Goal: Task Accomplishment & Management: Use online tool/utility

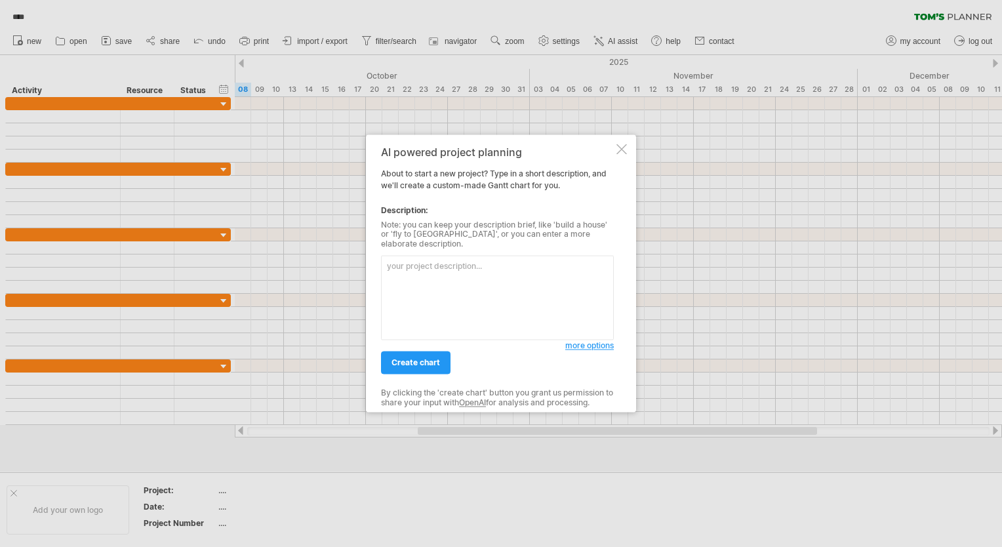
click at [402, 269] on textarea at bounding box center [497, 298] width 233 height 85
click at [497, 275] on textarea at bounding box center [497, 298] width 233 height 85
paste textarea "Lore Ipsumdo / SitametcO5-9A8-0E2-3S26-96D82-10E36-99T15-71I69-99UT6: Laboree D…"
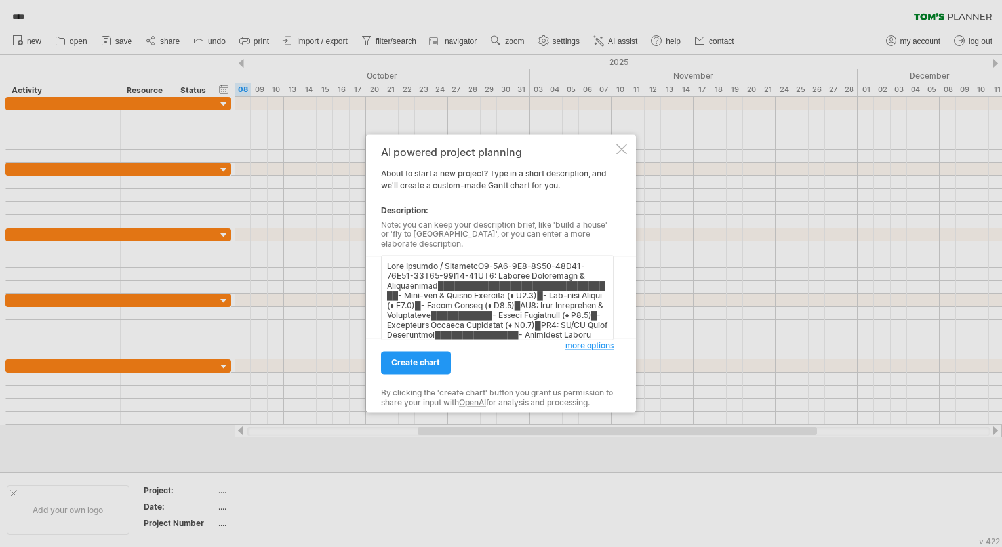
scroll to position [112, 0]
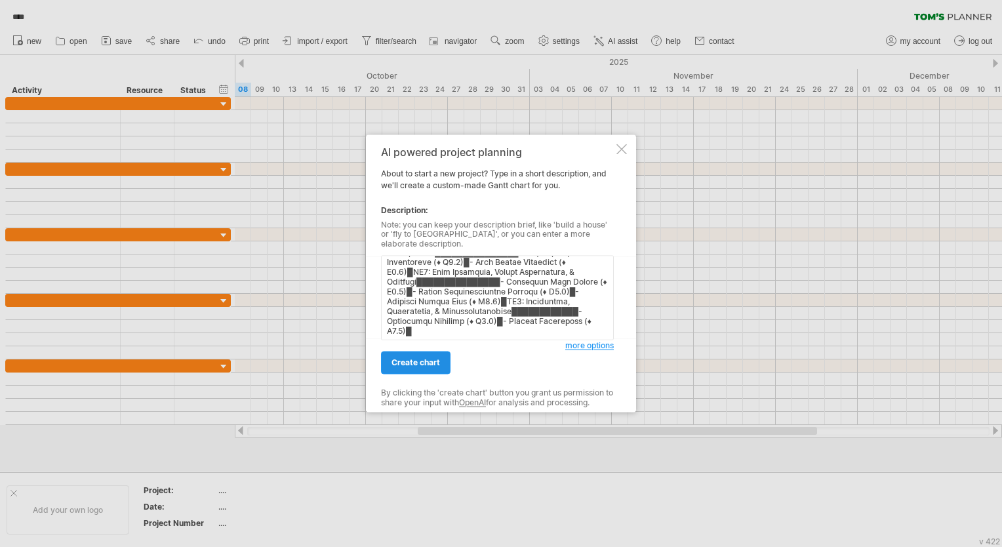
type textarea "Lore Ipsumdo / SitametcO5-9A8-0E2-3S26-96D82-10E36-99T15-71I69-99UT6: Laboree D…"
click at [430, 358] on span "create chart" at bounding box center [416, 363] width 49 height 10
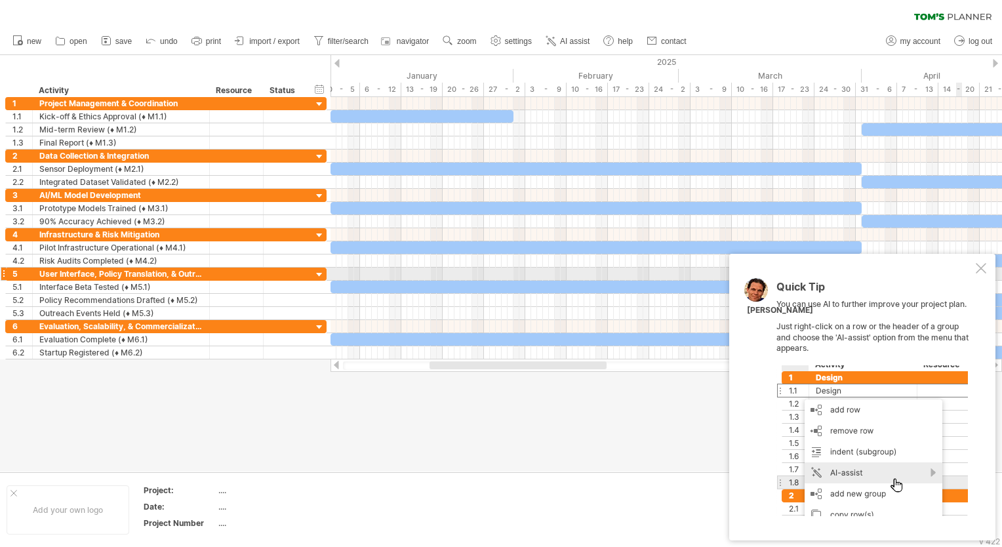
click at [982, 271] on div at bounding box center [981, 268] width 10 height 10
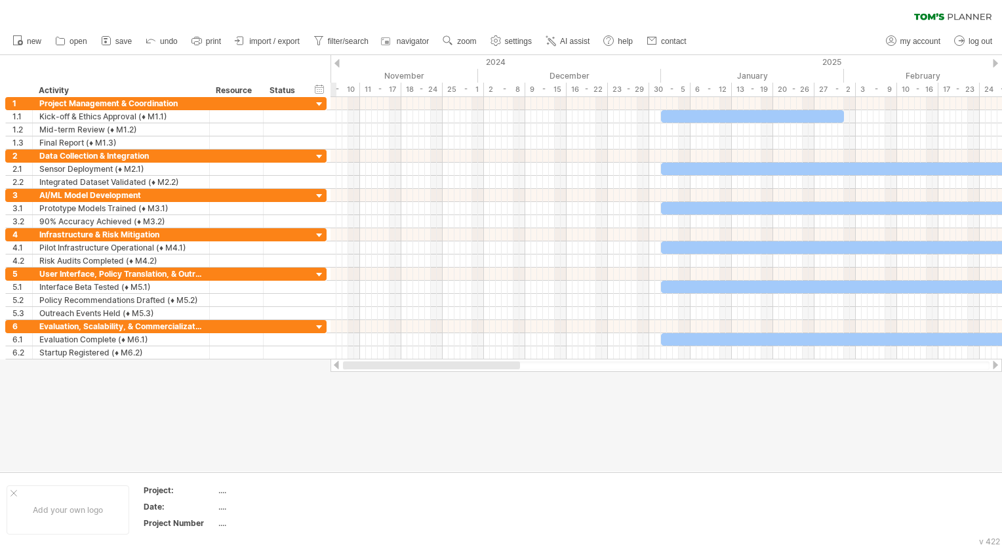
drag, startPoint x: 581, startPoint y: 367, endPoint x: 571, endPoint y: 284, distance: 83.2
click at [413, 363] on div at bounding box center [431, 365] width 177 height 8
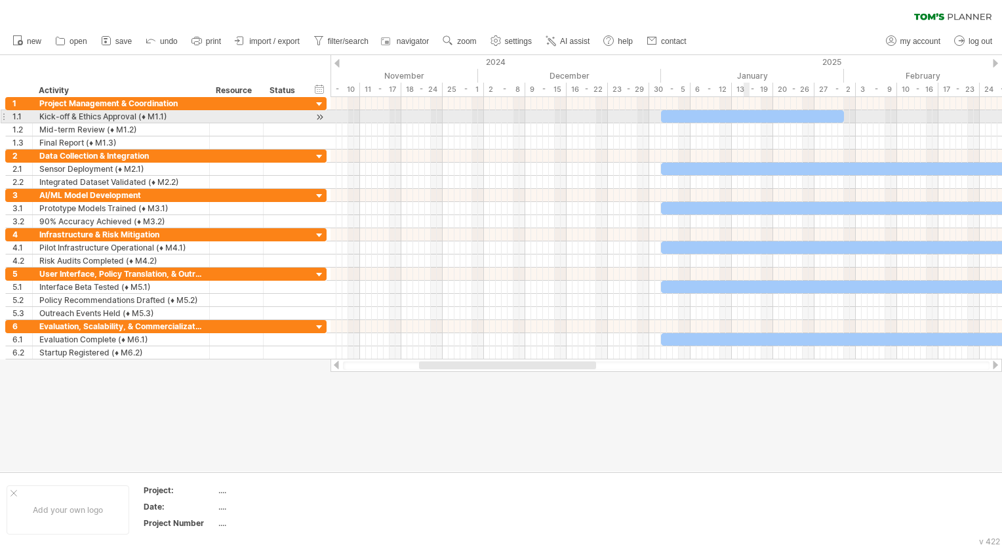
click at [744, 116] on div at bounding box center [752, 116] width 183 height 12
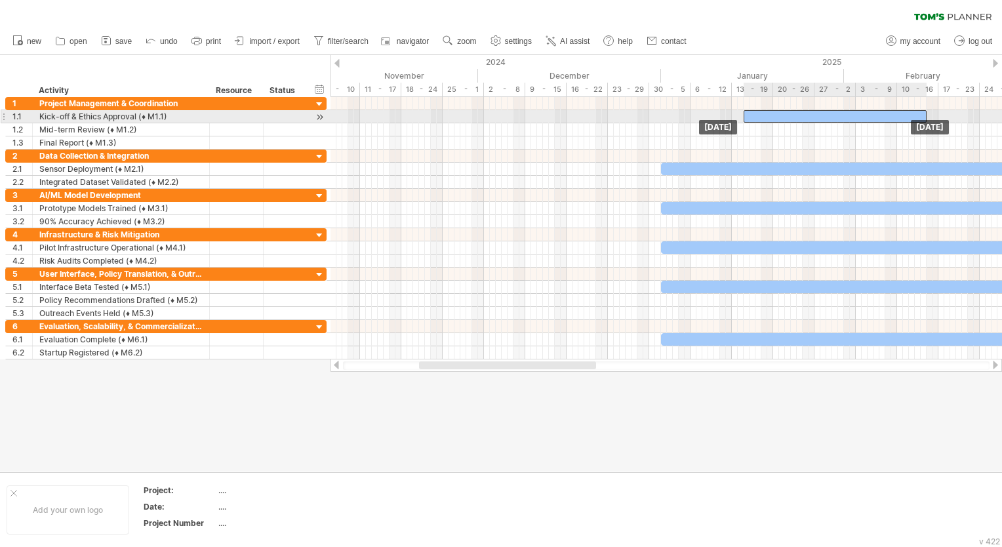
drag, startPoint x: 665, startPoint y: 115, endPoint x: 748, endPoint y: 115, distance: 83.3
click at [748, 115] on div at bounding box center [835, 116] width 183 height 12
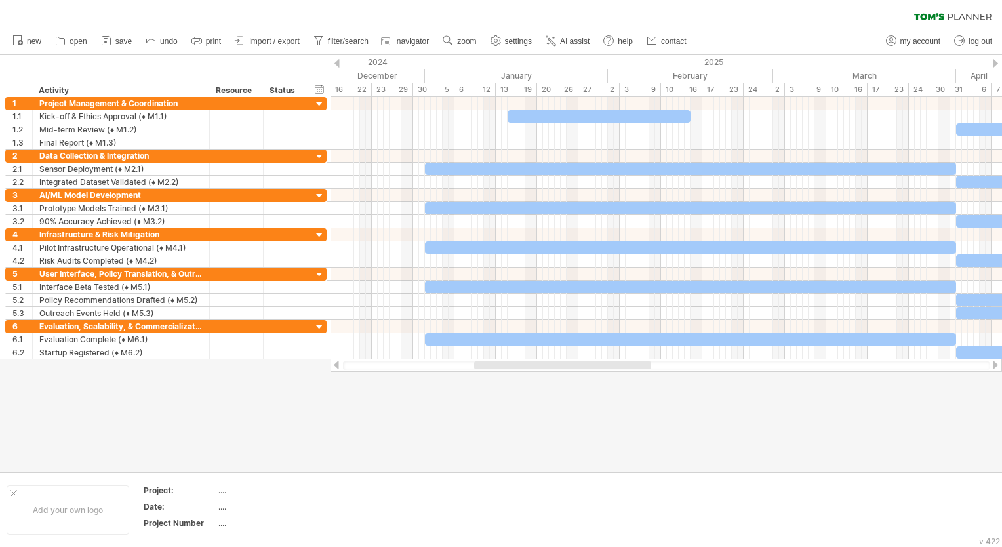
drag, startPoint x: 571, startPoint y: 367, endPoint x: 611, endPoint y: 367, distance: 39.4
click at [611, 367] on div at bounding box center [562, 365] width 177 height 8
click at [494, 78] on div "January" at bounding box center [516, 76] width 183 height 14
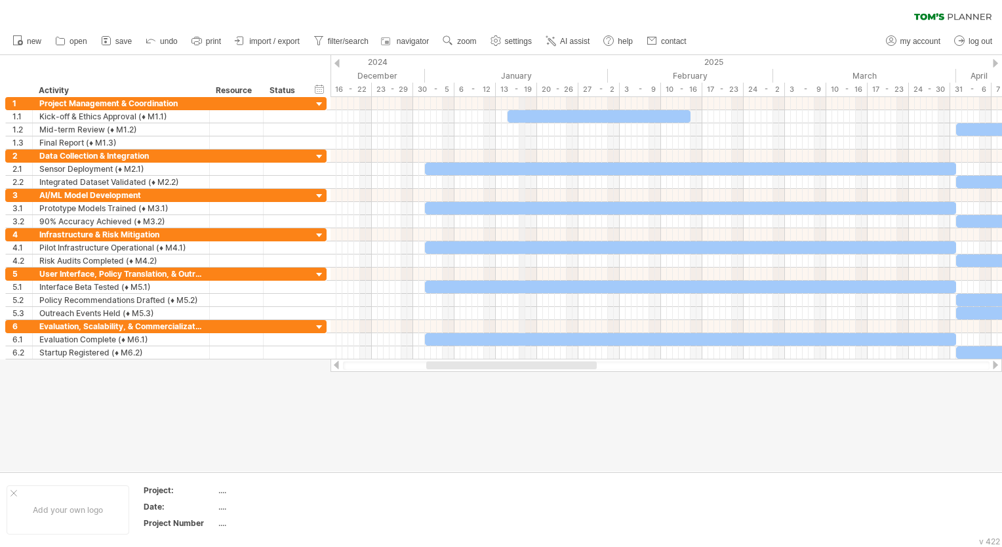
click at [520, 75] on div "January" at bounding box center [516, 76] width 183 height 14
click at [516, 41] on span "settings" at bounding box center [518, 41] width 27 height 9
select select "*"
select select "**"
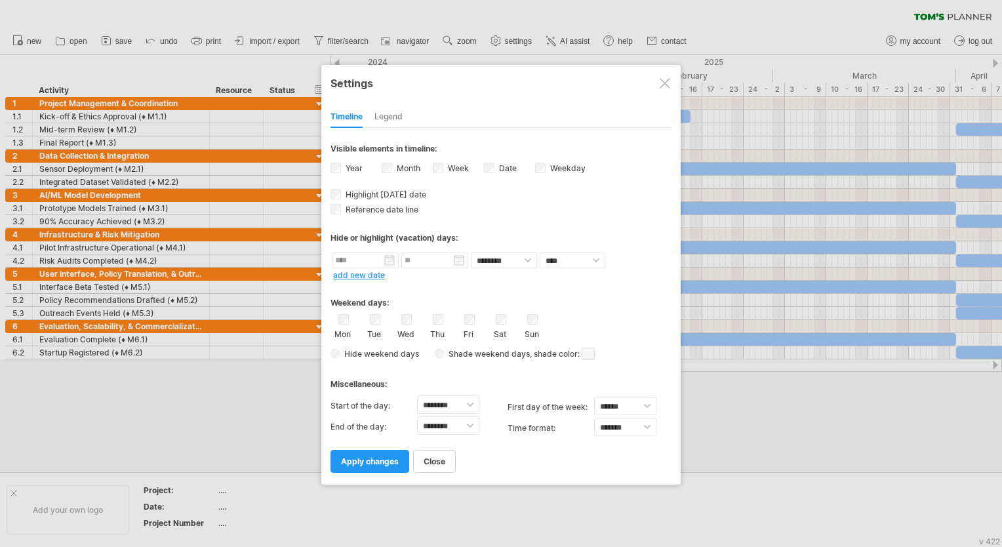
drag, startPoint x: 398, startPoint y: 107, endPoint x: 395, endPoint y: 119, distance: 12.7
click at [398, 110] on div "Legend" at bounding box center [389, 117] width 28 height 21
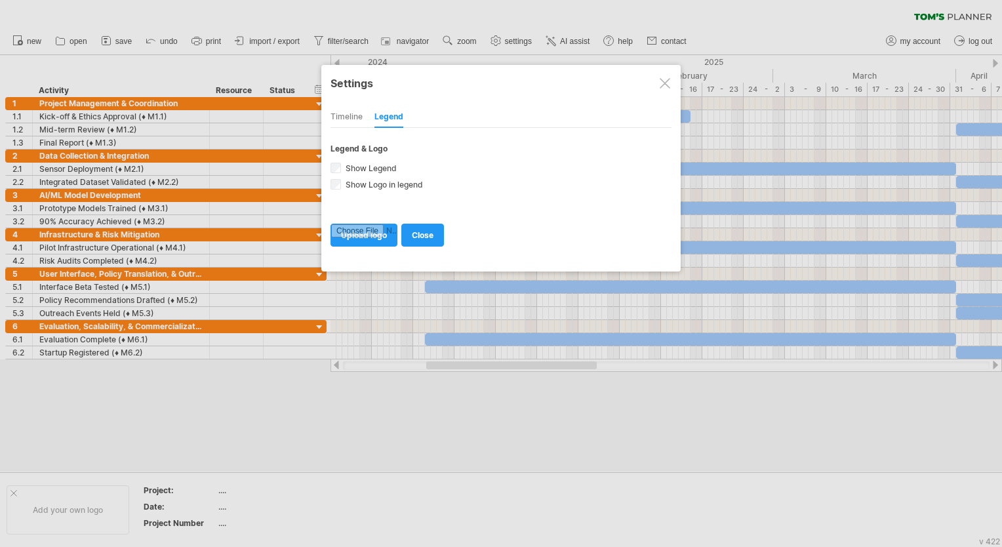
click at [344, 122] on div "Timeline" at bounding box center [347, 117] width 32 height 21
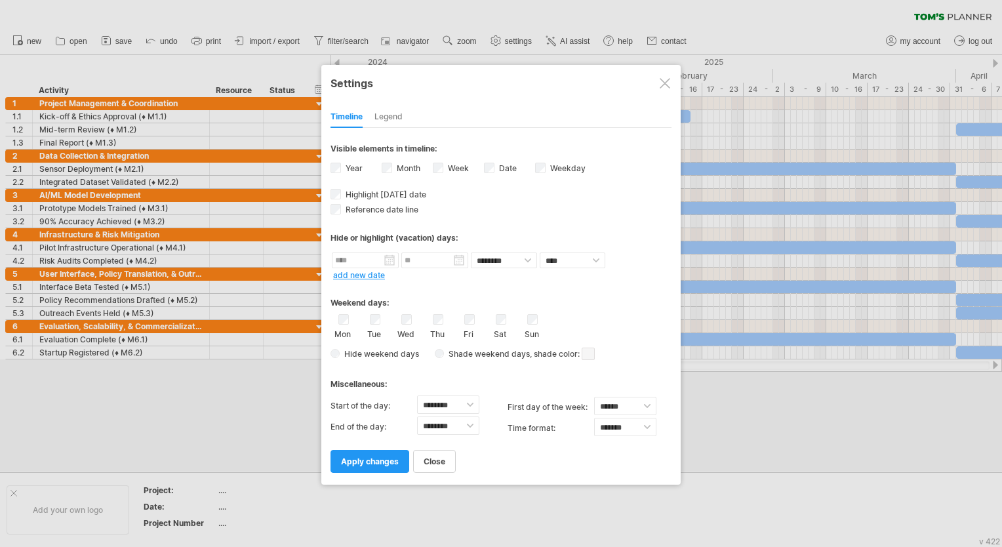
drag, startPoint x: 506, startPoint y: 171, endPoint x: 497, endPoint y: 173, distance: 9.4
click at [506, 171] on label "Date visibility of date Currently there is not enough space horizontally to dis…" at bounding box center [507, 168] width 20 height 10
click at [384, 457] on span "apply changes" at bounding box center [370, 462] width 58 height 10
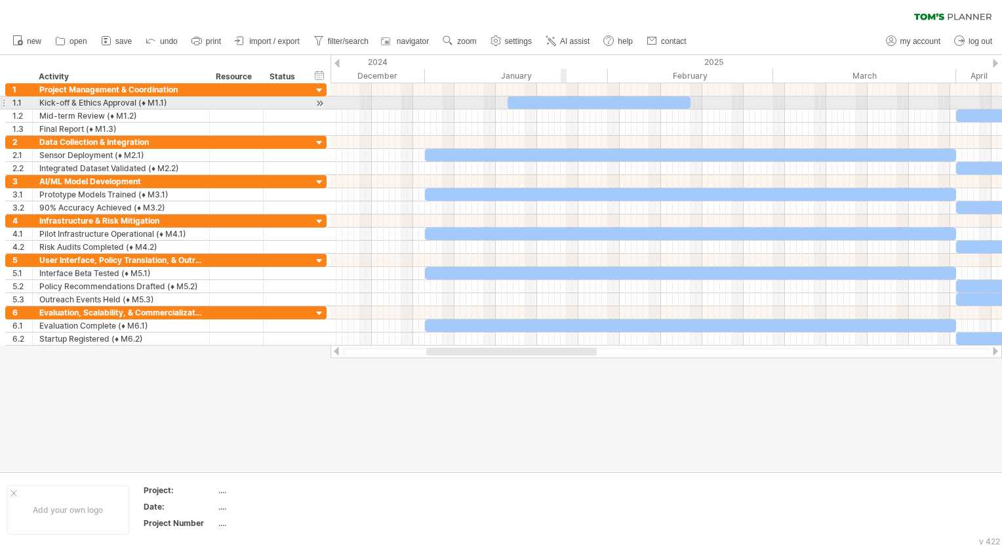
click at [582, 105] on div at bounding box center [599, 102] width 183 height 12
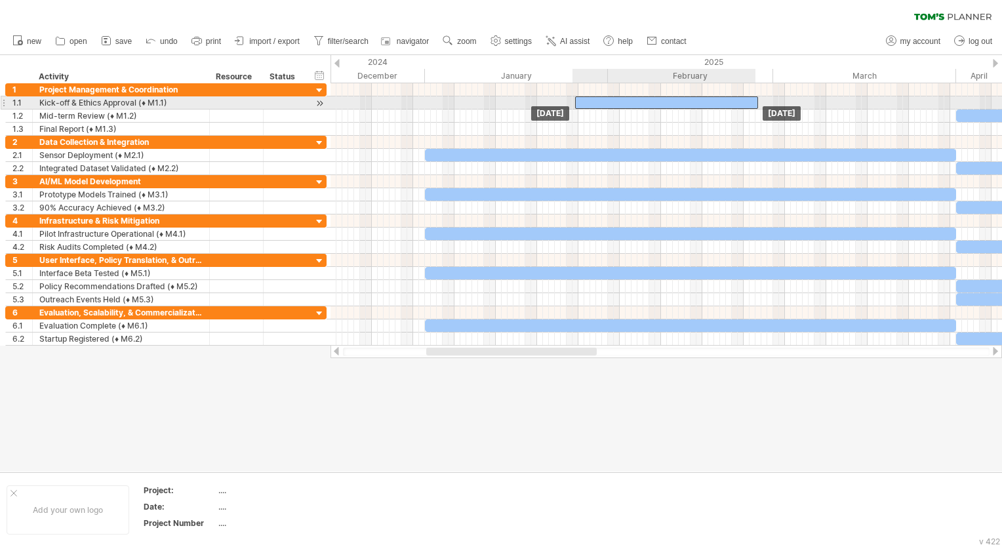
drag, startPoint x: 616, startPoint y: 105, endPoint x: 638, endPoint y: 106, distance: 22.3
click at [655, 104] on div at bounding box center [666, 102] width 183 height 12
drag, startPoint x: 604, startPoint y: 101, endPoint x: 667, endPoint y: 100, distance: 63.6
click at [623, 100] on div at bounding box center [664, 102] width 183 height 12
drag, startPoint x: 667, startPoint y: 100, endPoint x: 652, endPoint y: 105, distance: 15.8
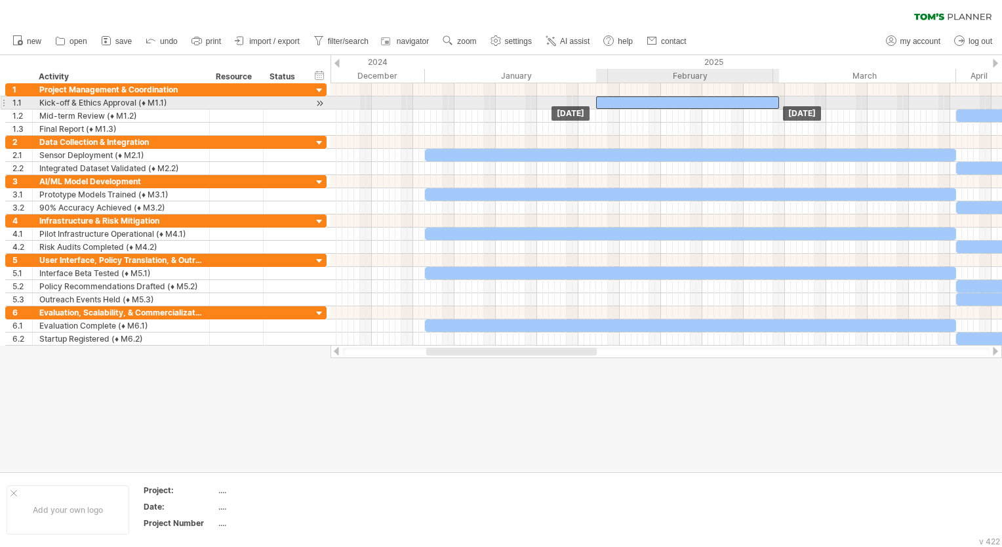
click at [652, 105] on div at bounding box center [687, 102] width 183 height 12
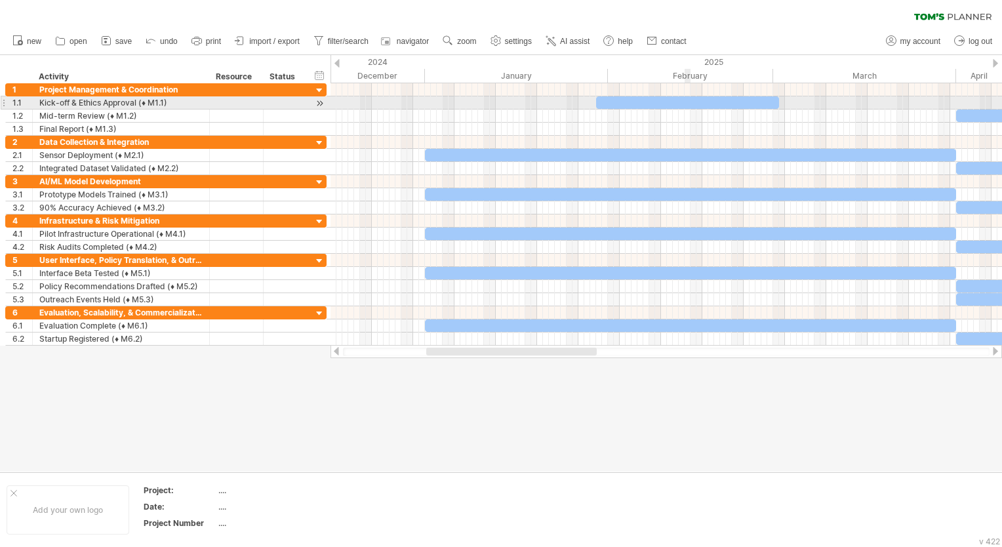
drag, startPoint x: 685, startPoint y: 101, endPoint x: 726, endPoint y: 105, distance: 41.5
click at [712, 104] on div at bounding box center [687, 102] width 183 height 12
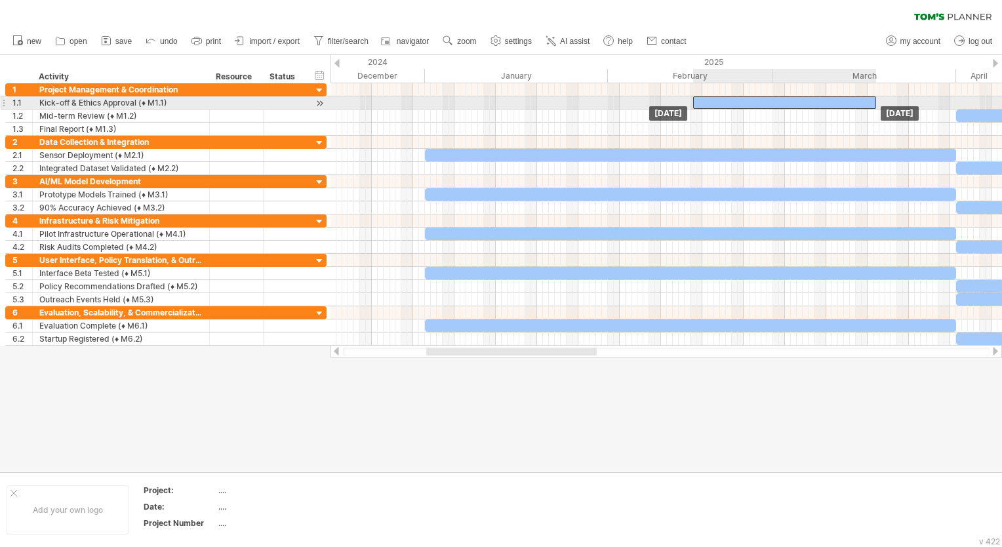
drag, startPoint x: 760, startPoint y: 108, endPoint x: 808, endPoint y: 107, distance: 47.2
click at [808, 107] on div at bounding box center [784, 102] width 183 height 12
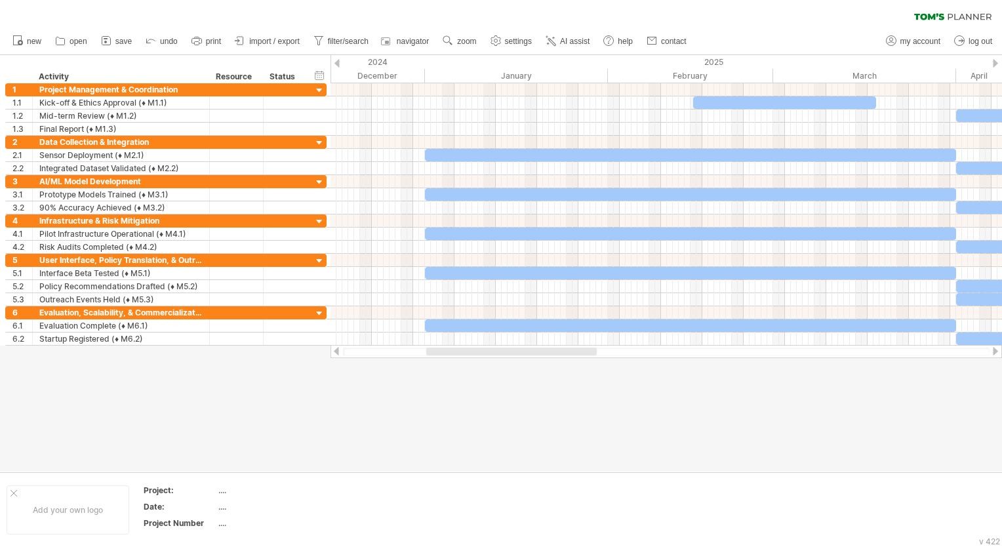
click at [527, 38] on span "settings" at bounding box center [518, 41] width 27 height 9
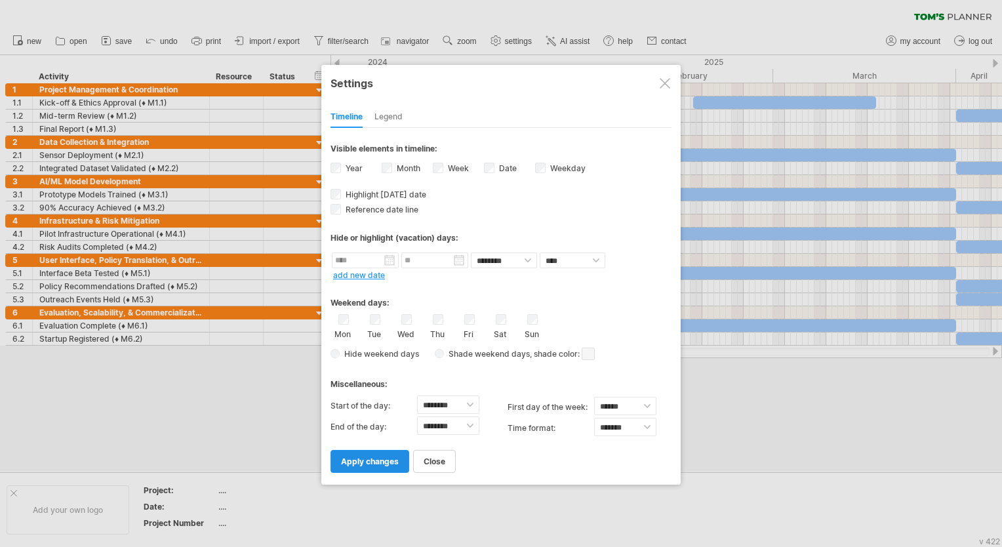
click at [366, 461] on span "apply changes" at bounding box center [370, 462] width 58 height 10
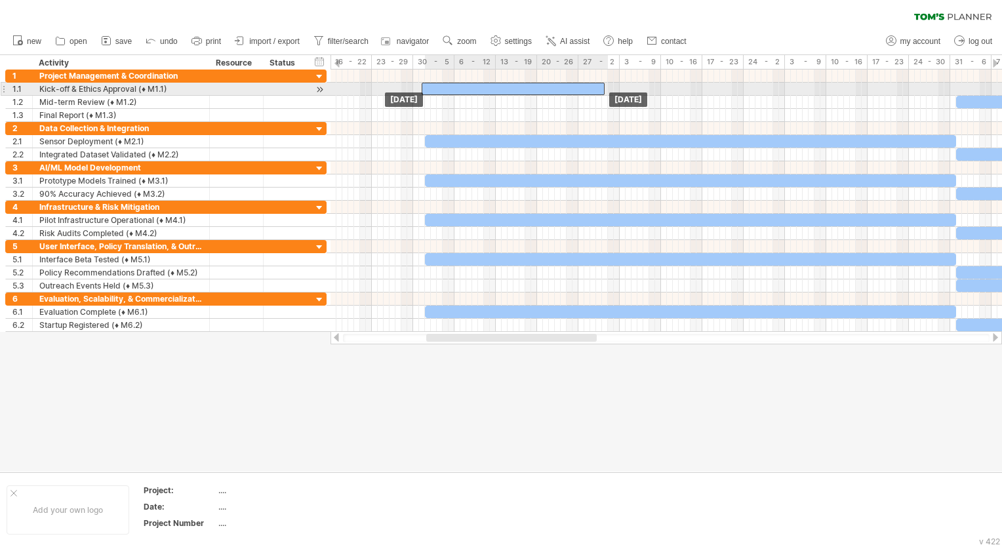
drag, startPoint x: 787, startPoint y: 89, endPoint x: 495, endPoint y: 88, distance: 292.6
click at [502, 89] on div at bounding box center [513, 89] width 183 height 12
drag, startPoint x: 495, startPoint y: 88, endPoint x: 481, endPoint y: 87, distance: 13.8
click at [494, 87] on div at bounding box center [495, 89] width 183 height 12
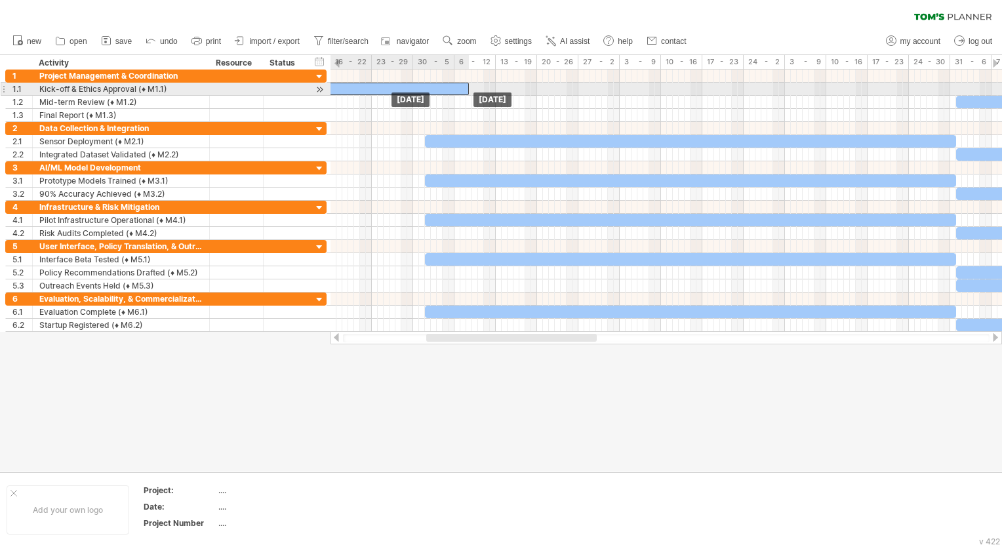
drag, startPoint x: 449, startPoint y: 85, endPoint x: 335, endPoint y: 87, distance: 114.2
click at [335, 87] on div at bounding box center [377, 89] width 183 height 12
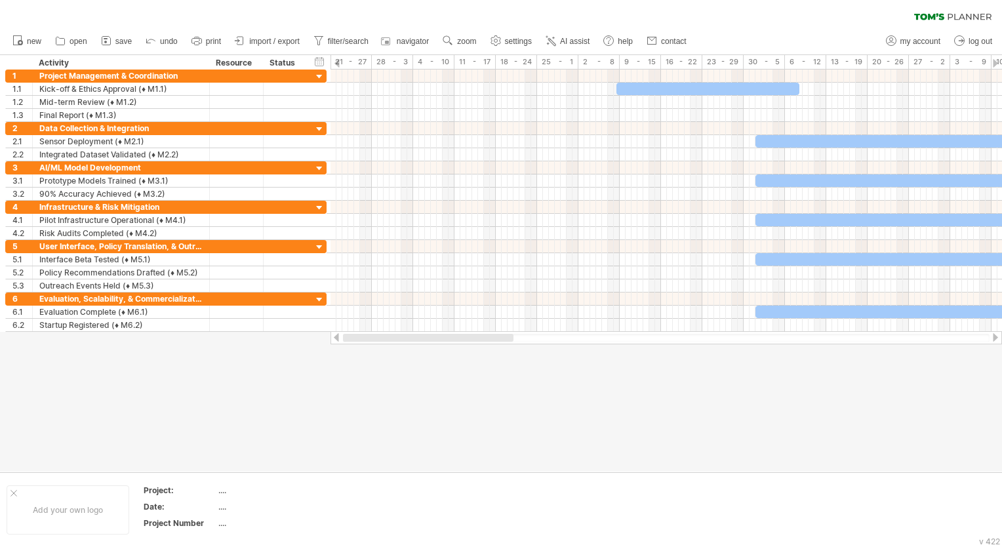
drag, startPoint x: 478, startPoint y: 337, endPoint x: 332, endPoint y: 339, distance: 146.3
click at [332, 339] on div at bounding box center [667, 337] width 672 height 13
click at [337, 60] on div at bounding box center [337, 63] width 5 height 9
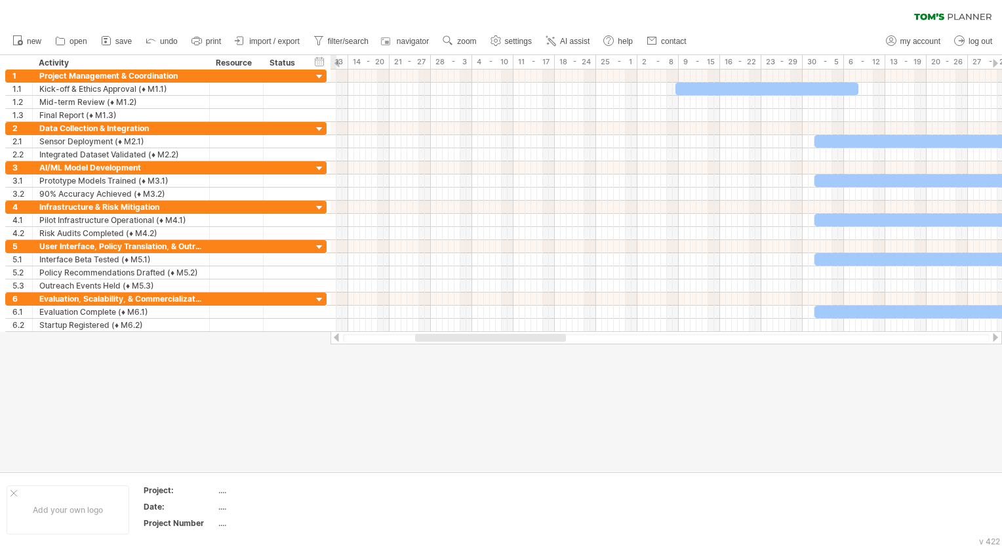
click at [337, 60] on div at bounding box center [337, 63] width 5 height 9
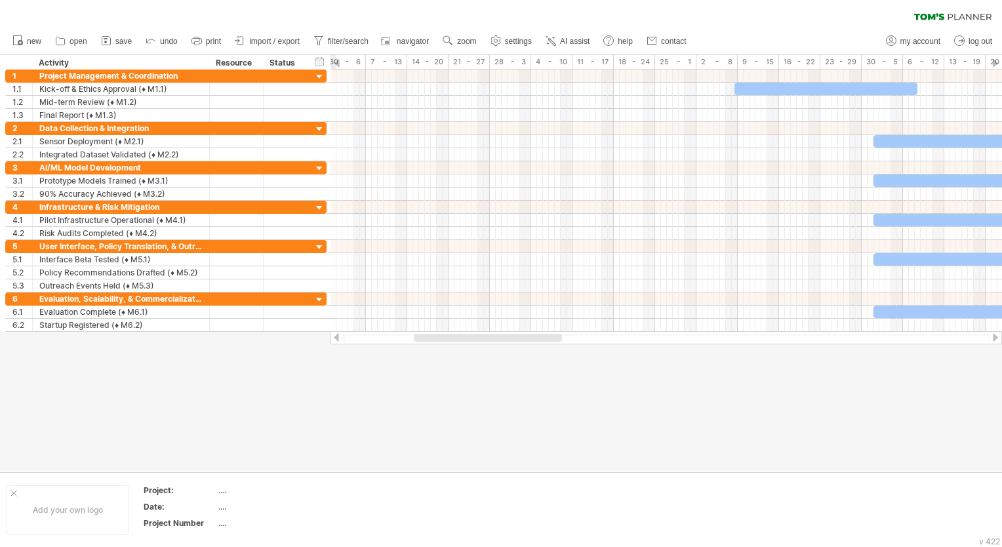
click at [337, 60] on div at bounding box center [337, 63] width 5 height 9
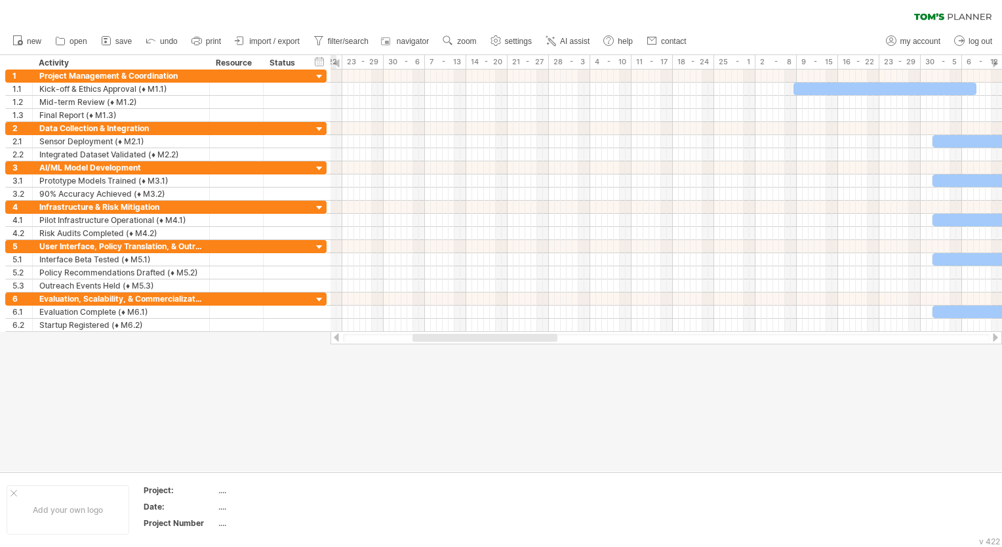
click at [337, 60] on div at bounding box center [337, 63] width 5 height 9
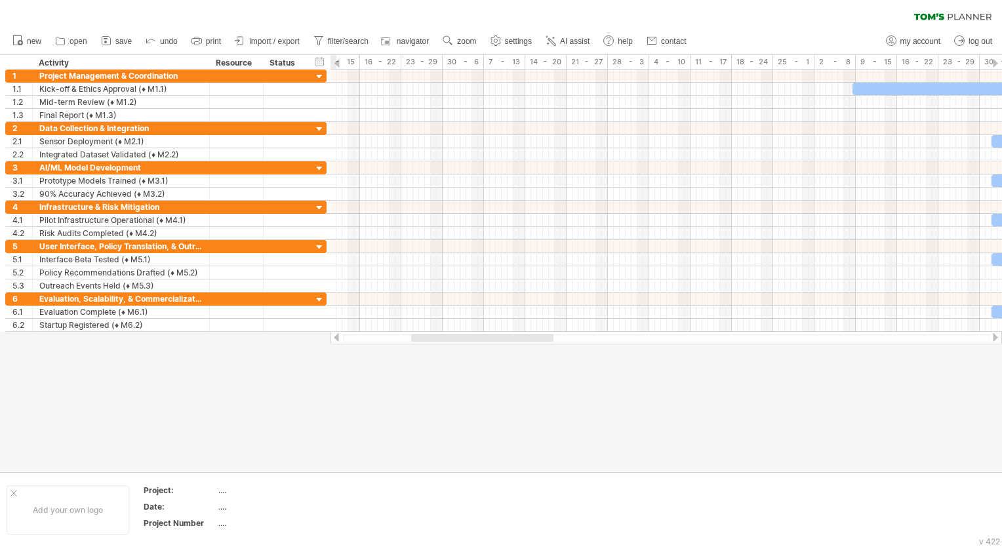
click at [337, 60] on div at bounding box center [337, 63] width 5 height 9
click at [339, 65] on div at bounding box center [337, 63] width 5 height 9
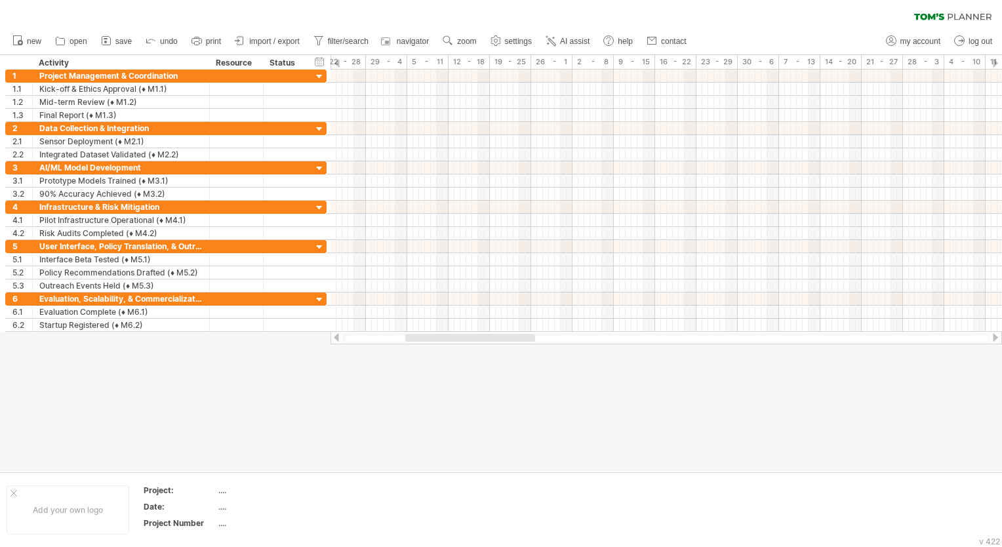
click at [339, 65] on div at bounding box center [337, 63] width 5 height 9
click at [999, 63] on div "28 - 3" at bounding box center [982, 62] width 41 height 14
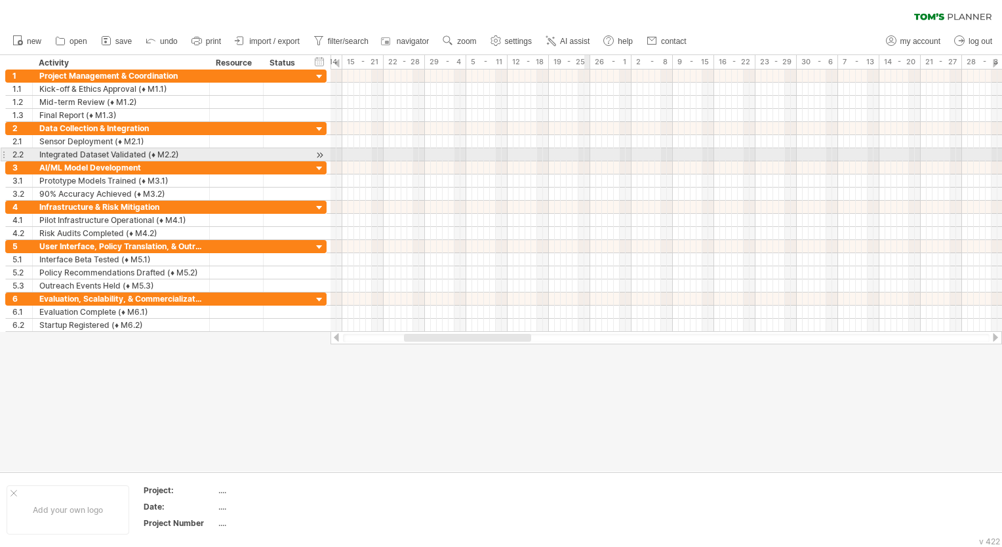
drag, startPoint x: 556, startPoint y: 40, endPoint x: 582, endPoint y: 157, distance: 120.2
click at [583, 159] on div "Trying to reach [DOMAIN_NAME] Connected again... 0% clear filter new 1" at bounding box center [501, 273] width 1002 height 547
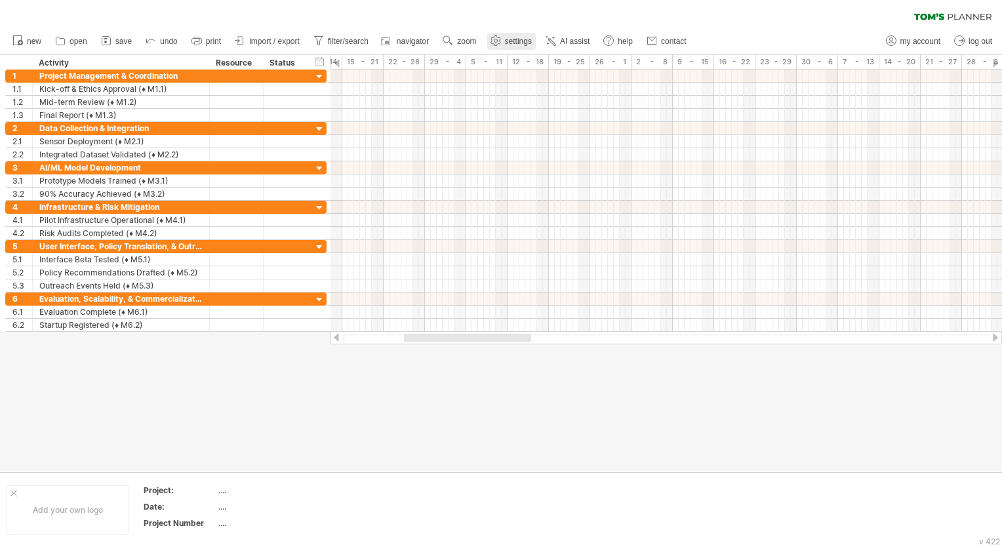
click at [530, 38] on span "settings" at bounding box center [518, 41] width 27 height 9
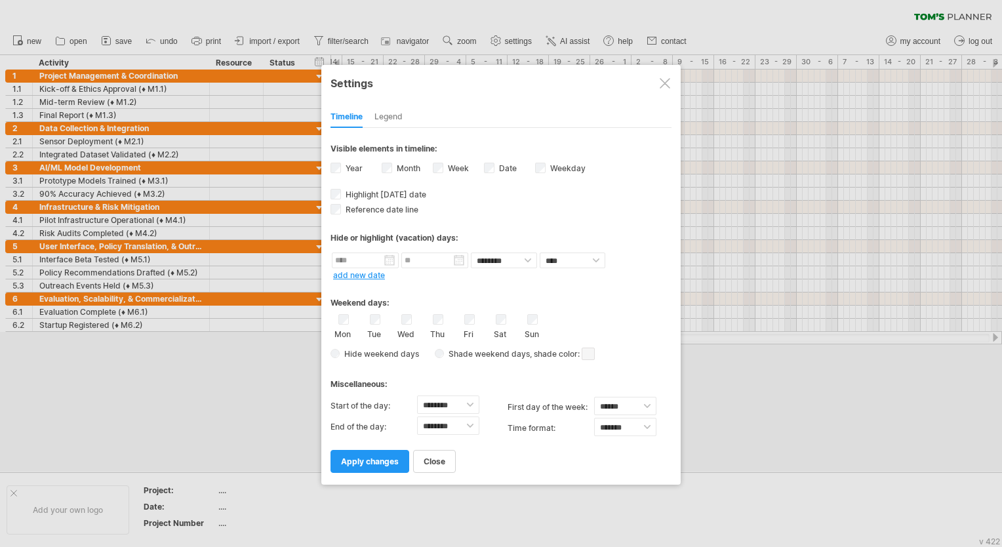
click at [535, 324] on div "Sun" at bounding box center [532, 326] width 16 height 25
click at [369, 460] on span "apply changes" at bounding box center [370, 462] width 58 height 10
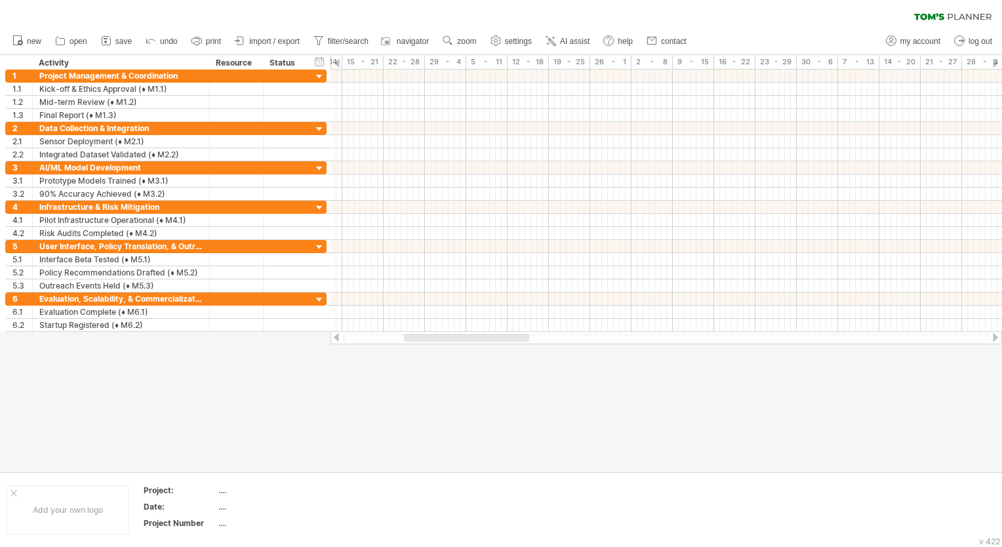
click at [339, 63] on div at bounding box center [337, 63] width 5 height 9
drag, startPoint x: 378, startPoint y: 60, endPoint x: 333, endPoint y: 60, distance: 44.6
click at [333, 60] on div "1 - 7" at bounding box center [351, 62] width 41 height 14
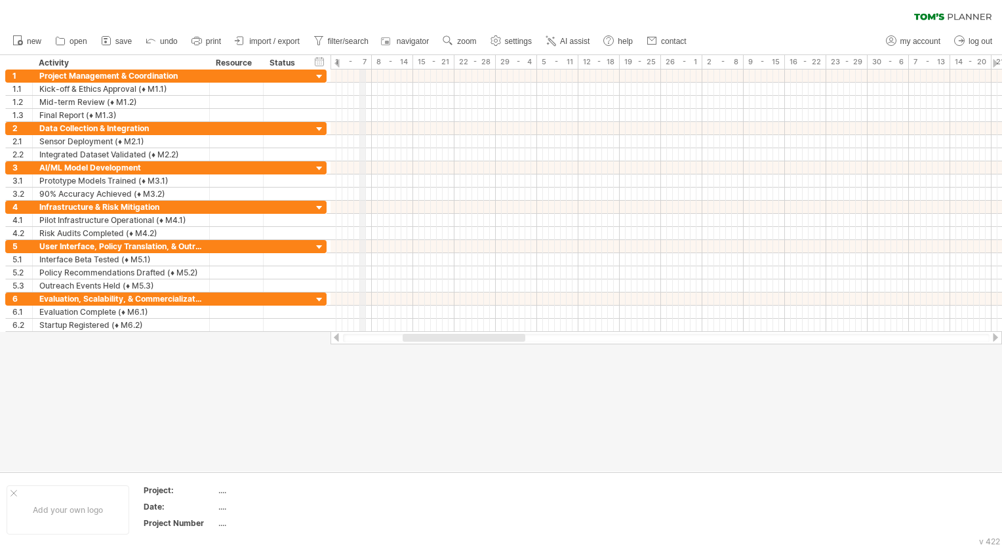
click at [363, 60] on div "1 - 7" at bounding box center [351, 62] width 41 height 14
click at [367, 64] on div "1 - 7" at bounding box center [351, 62] width 41 height 14
click at [565, 39] on span "AI assist" at bounding box center [575, 41] width 30 height 9
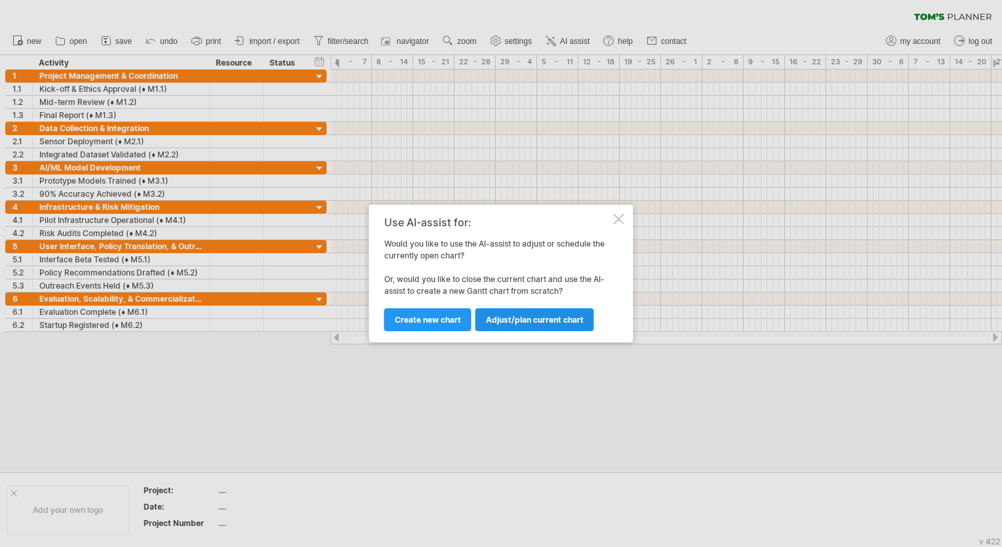
click at [527, 323] on span "Adjust/plan current chart" at bounding box center [535, 320] width 98 height 10
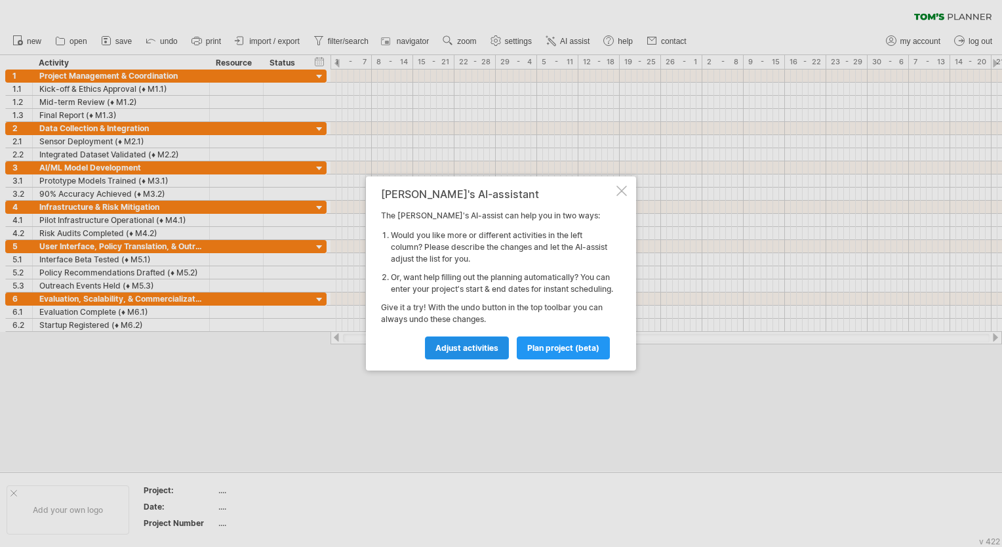
click at [464, 352] on span "Adjust activities" at bounding box center [467, 348] width 63 height 10
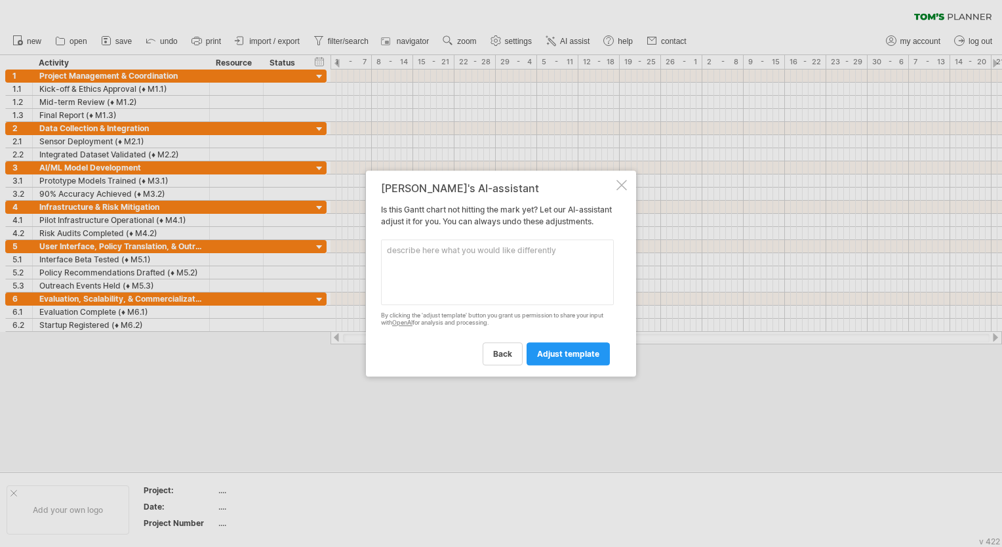
click at [464, 352] on div "back adjust template" at bounding box center [497, 347] width 233 height 33
click at [446, 273] on textarea at bounding box center [497, 272] width 233 height 66
type textarea "I WANT THE TIME TO BE BY MONTHS FOR EXAMPLE MONTH 1 AND SO ON TILL 24 MONTHS"
click at [559, 359] on span "adjust template" at bounding box center [568, 354] width 62 height 10
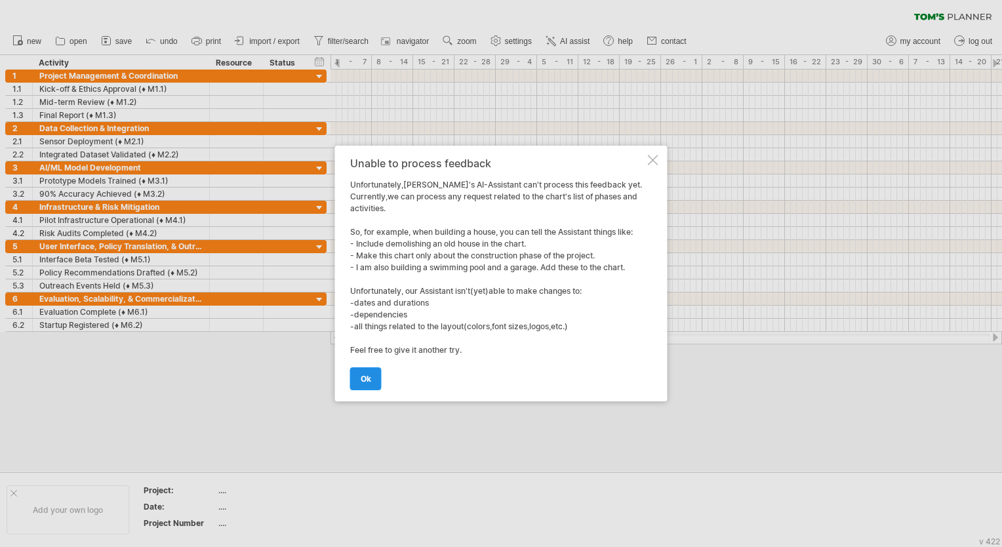
click at [369, 377] on span "ok" at bounding box center [366, 379] width 10 height 10
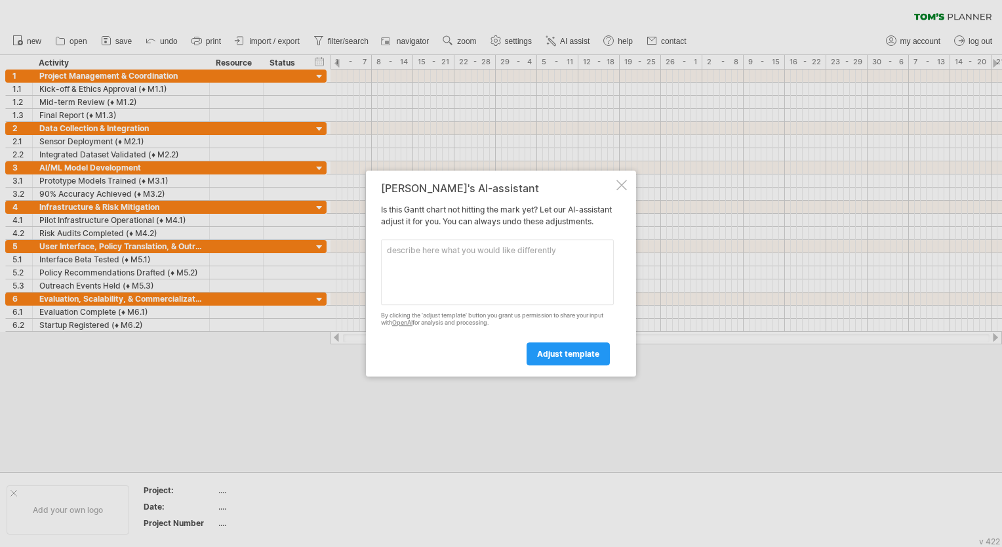
click at [627, 186] on div "[PERSON_NAME]'s AI-assistant Is this [PERSON_NAME] chart not hitting the mark y…" at bounding box center [501, 274] width 270 height 206
click at [623, 180] on div at bounding box center [622, 185] width 10 height 10
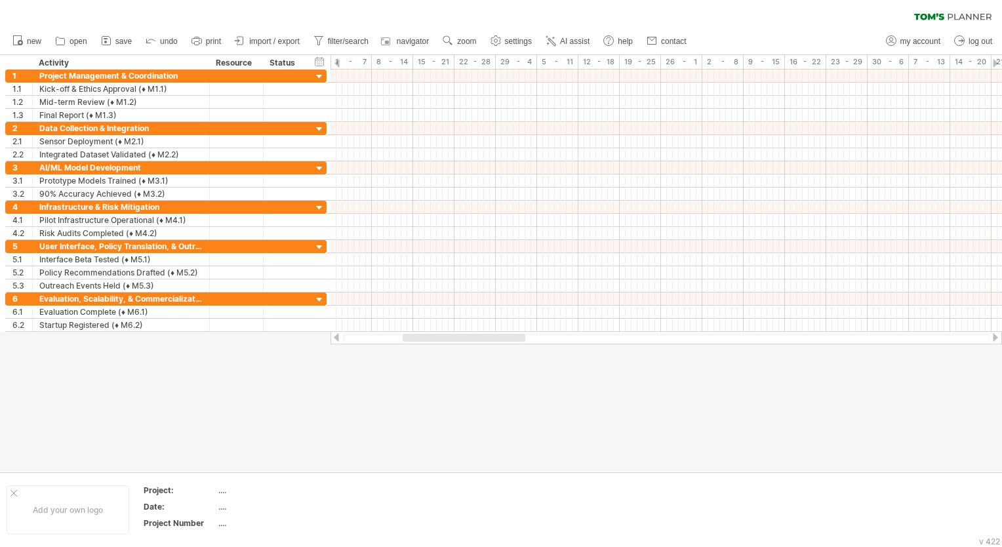
click at [419, 341] on div at bounding box center [464, 338] width 123 height 8
drag, startPoint x: 419, startPoint y: 341, endPoint x: 324, endPoint y: 348, distance: 94.7
click at [324, 348] on div "Trying to reach [DOMAIN_NAME] Connected again... 0% clear filter new 1" at bounding box center [501, 273] width 1002 height 547
click at [262, 39] on span "import / export" at bounding box center [274, 41] width 51 height 9
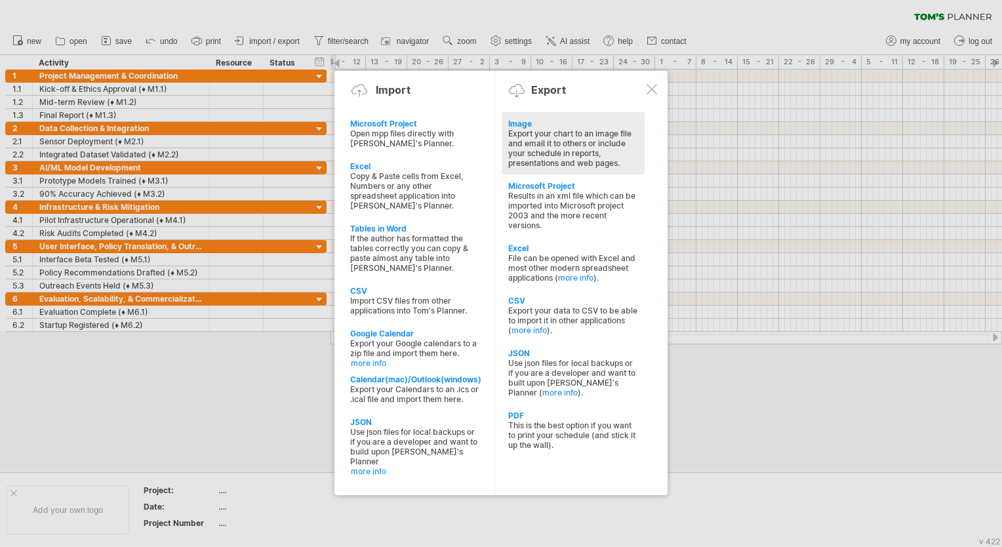
click at [527, 134] on div "Export your chart to an image file and email it to others or include your sched…" at bounding box center [573, 148] width 130 height 39
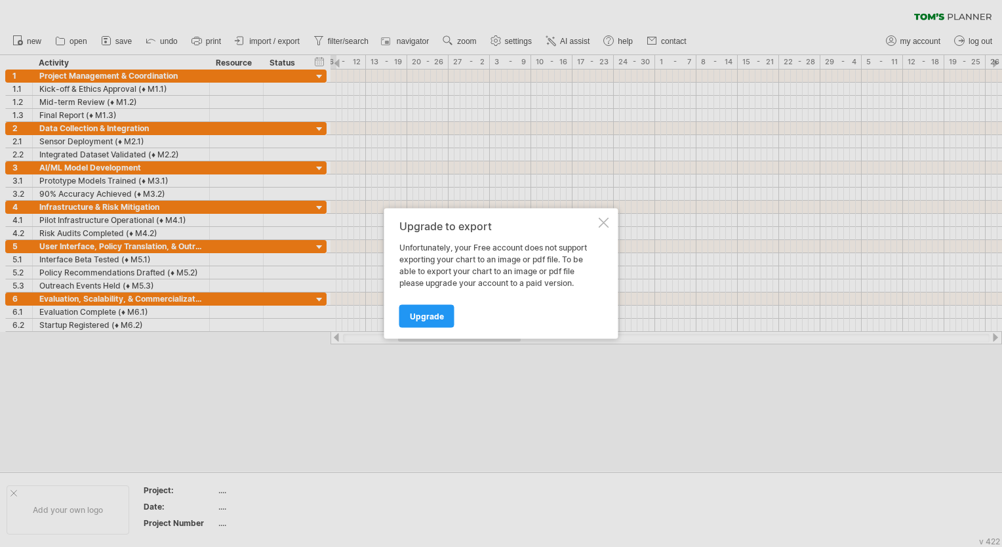
click at [607, 222] on div at bounding box center [604, 223] width 10 height 10
click at [607, 222] on div at bounding box center [667, 220] width 672 height 13
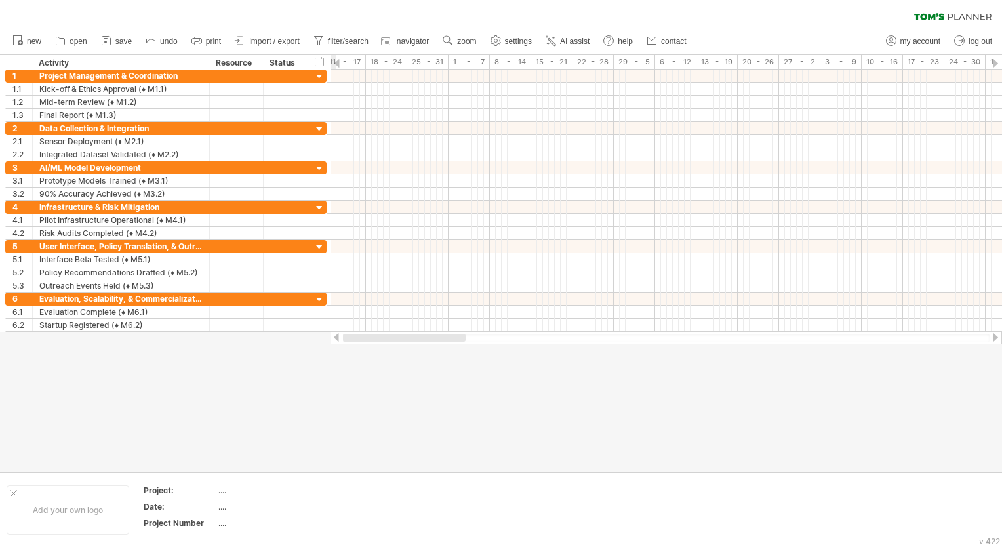
drag, startPoint x: 463, startPoint y: 336, endPoint x: 344, endPoint y: 337, distance: 118.8
click at [348, 338] on div at bounding box center [404, 338] width 123 height 8
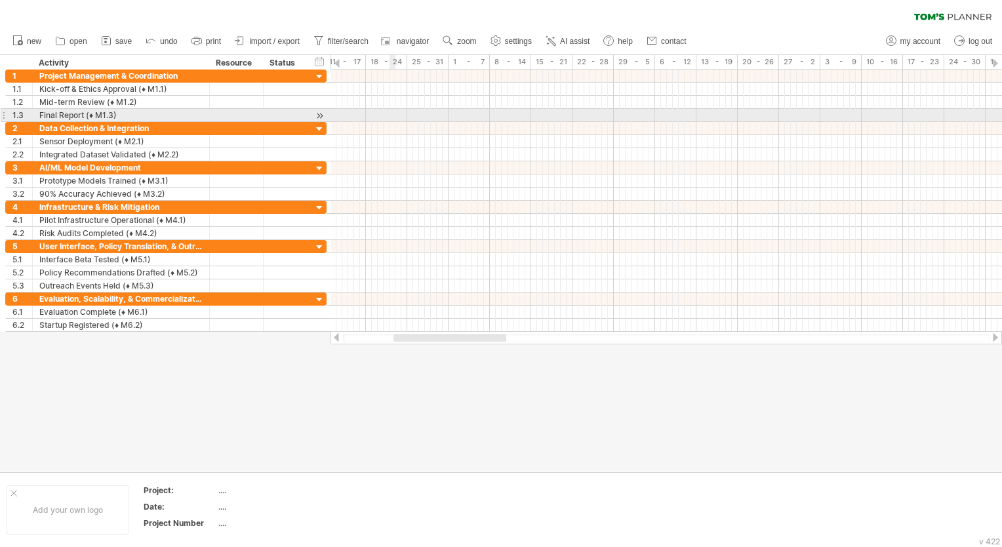
click at [388, 105] on div at bounding box center [667, 102] width 672 height 13
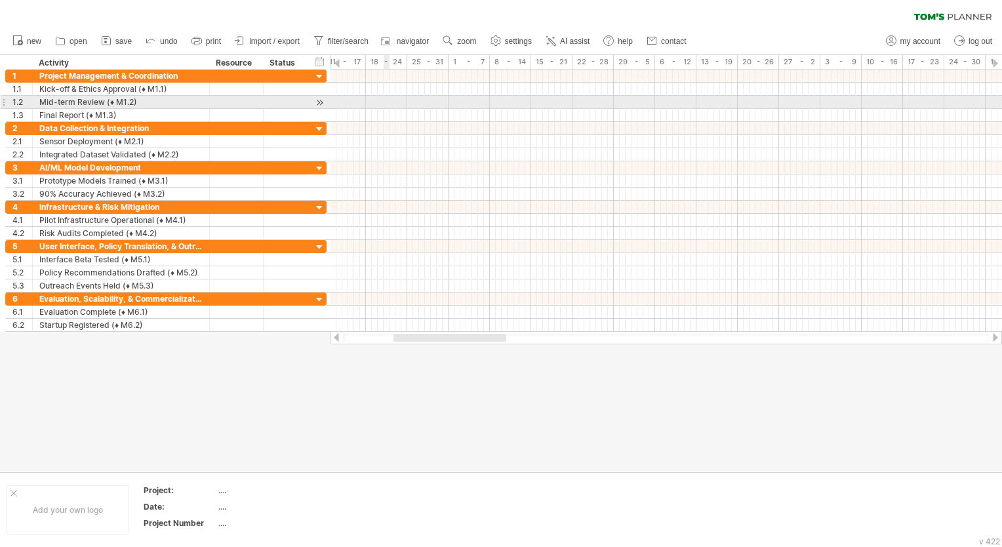
click at [388, 105] on div at bounding box center [667, 102] width 672 height 13
click at [317, 102] on div at bounding box center [320, 103] width 12 height 14
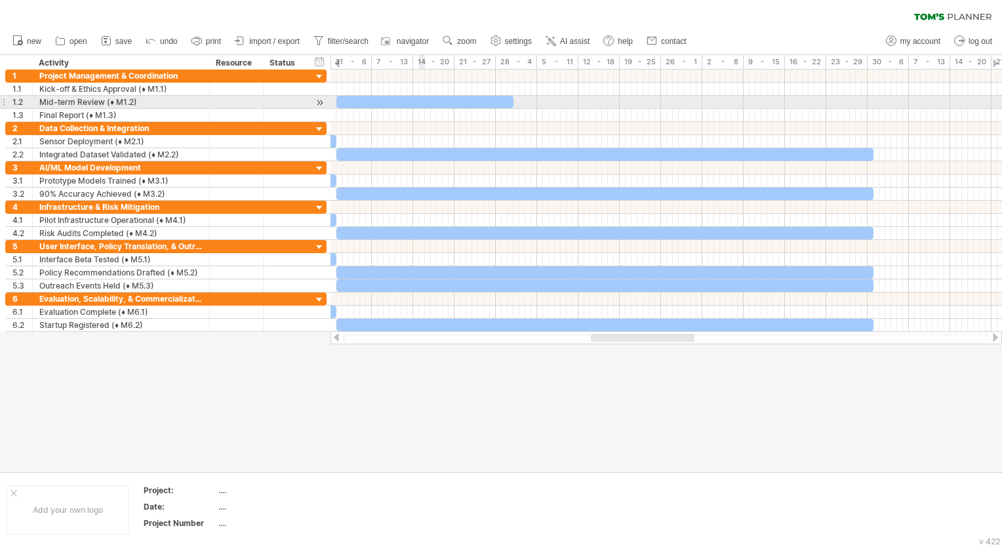
click at [378, 107] on div at bounding box center [425, 102] width 177 height 12
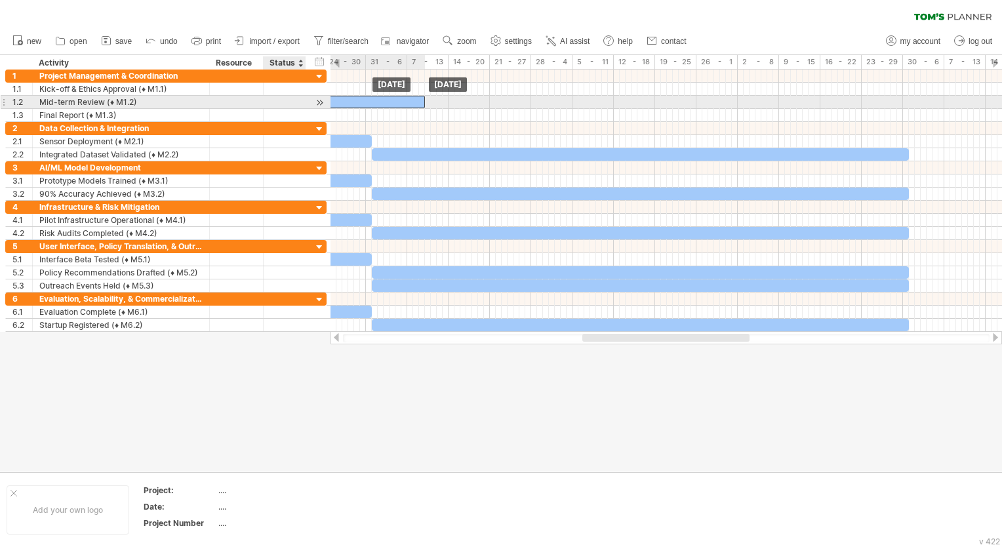
drag, startPoint x: 370, startPoint y: 107, endPoint x: 313, endPoint y: 107, distance: 57.1
click at [313, 107] on div "Trying to reach [DOMAIN_NAME] Connected again... 0% clear filter new 1" at bounding box center [501, 273] width 1002 height 547
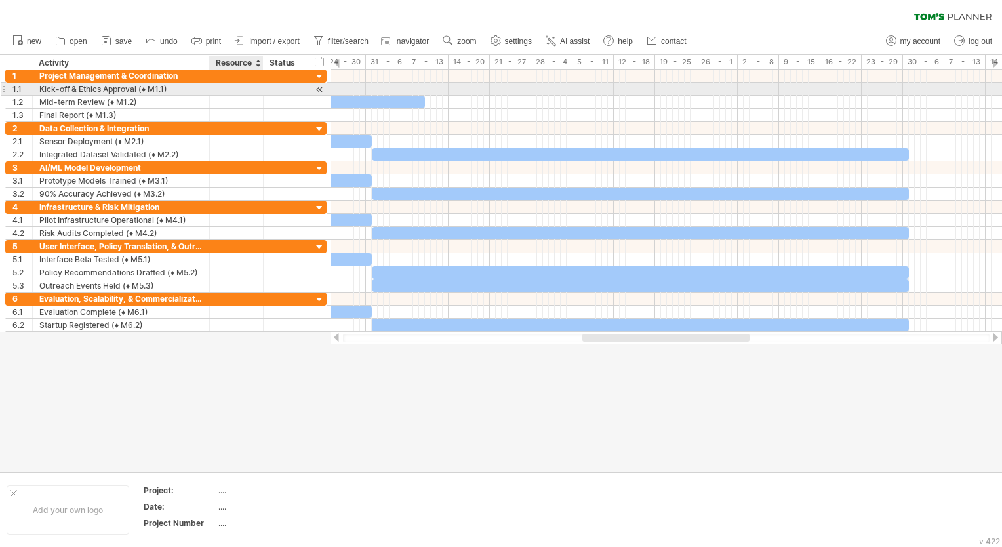
click at [250, 93] on div at bounding box center [237, 89] width 40 height 12
click at [266, 91] on div at bounding box center [285, 89] width 43 height 12
click at [320, 89] on div at bounding box center [320, 90] width 12 height 14
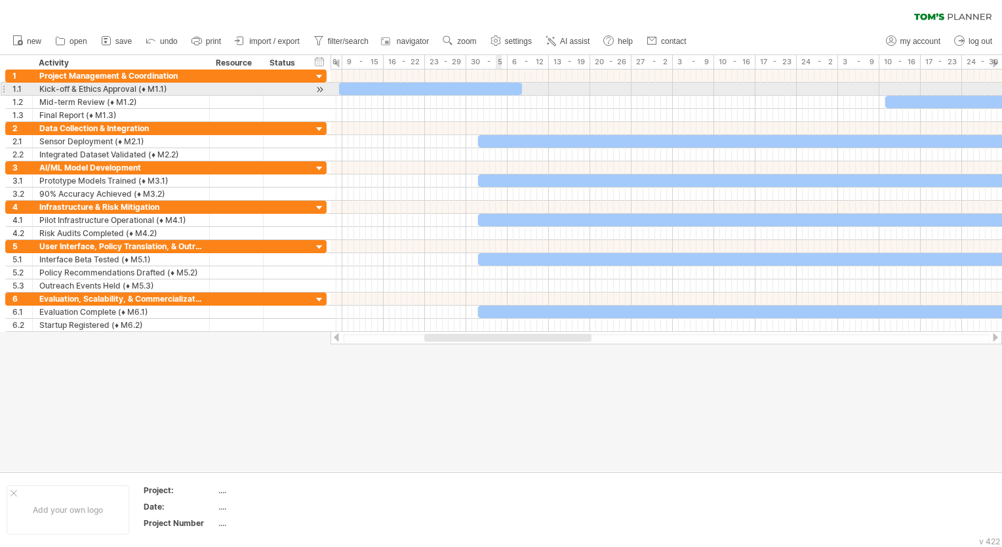
click at [501, 93] on div at bounding box center [430, 89] width 183 height 12
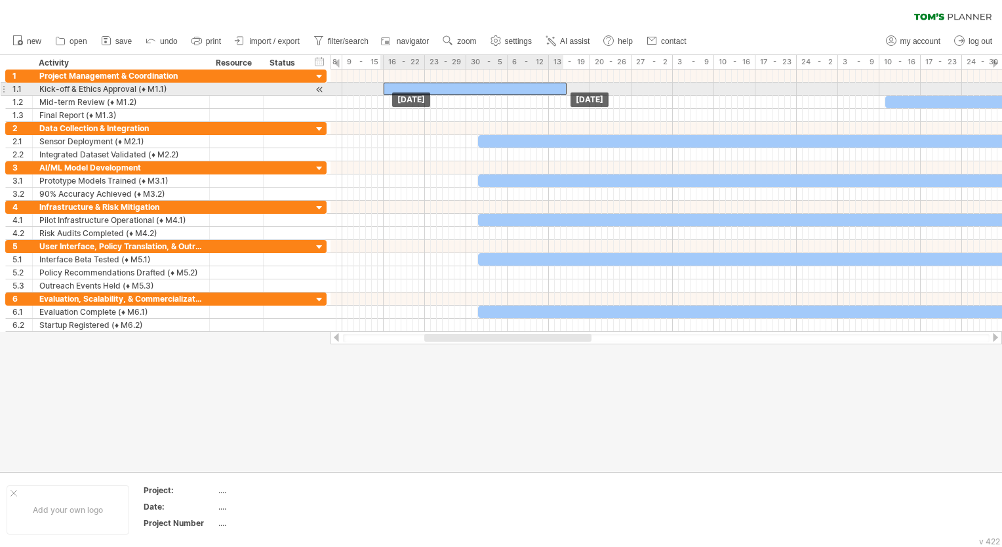
drag, startPoint x: 483, startPoint y: 93, endPoint x: 532, endPoint y: 93, distance: 49.2
click at [532, 93] on div at bounding box center [475, 89] width 183 height 12
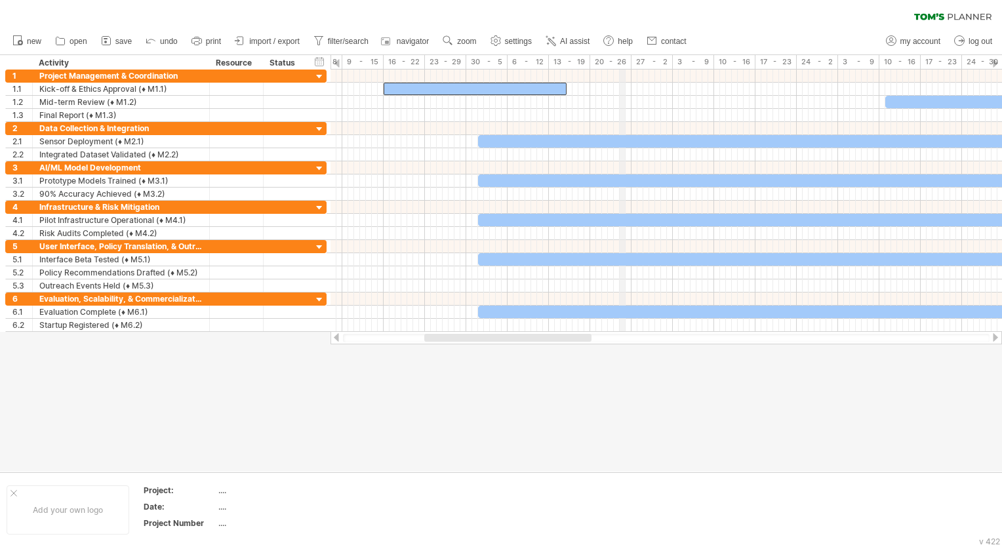
click at [623, 58] on div "20 - 26" at bounding box center [610, 62] width 41 height 14
click at [624, 60] on div "20 - 26" at bounding box center [610, 62] width 41 height 14
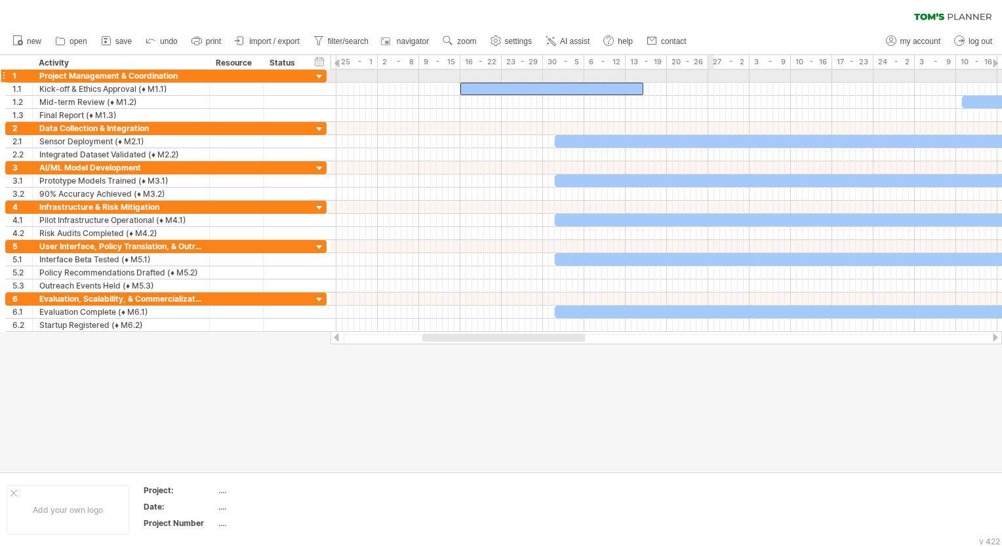
drag, startPoint x: 633, startPoint y: 56, endPoint x: 709, endPoint y: 80, distance: 79.7
click at [709, 80] on div "Trying to reach [DOMAIN_NAME] Connected again... 0% clear filter new 1" at bounding box center [501, 273] width 1002 height 547
click at [316, 78] on div at bounding box center [320, 77] width 12 height 12
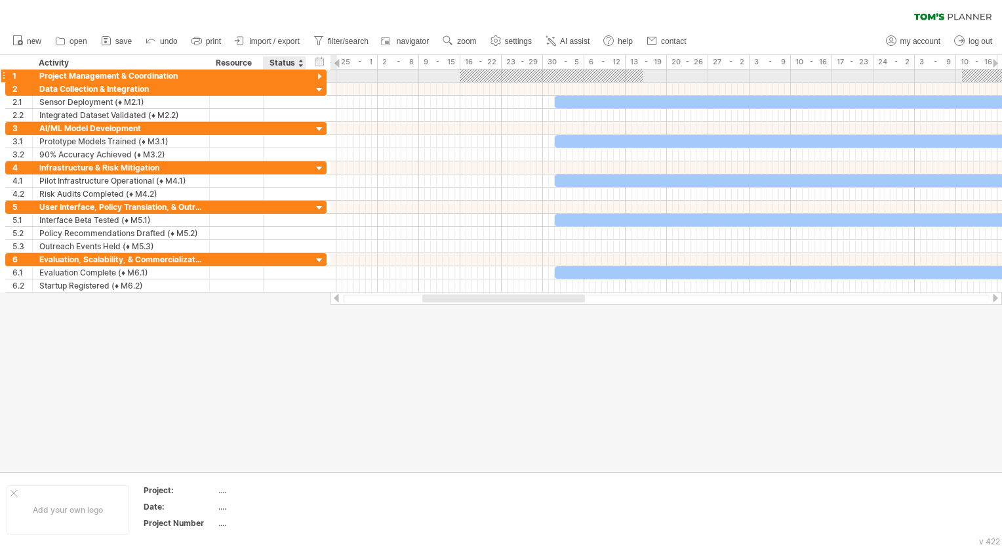
click at [318, 78] on div at bounding box center [320, 77] width 12 height 12
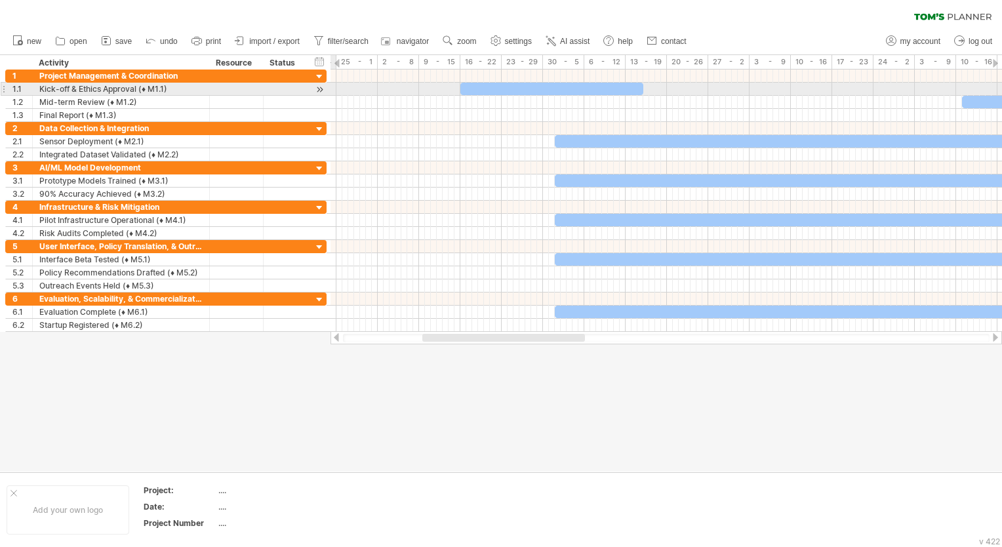
click at [5, 89] on div at bounding box center [3, 89] width 5 height 14
click at [325, 89] on div at bounding box center [320, 90] width 12 height 14
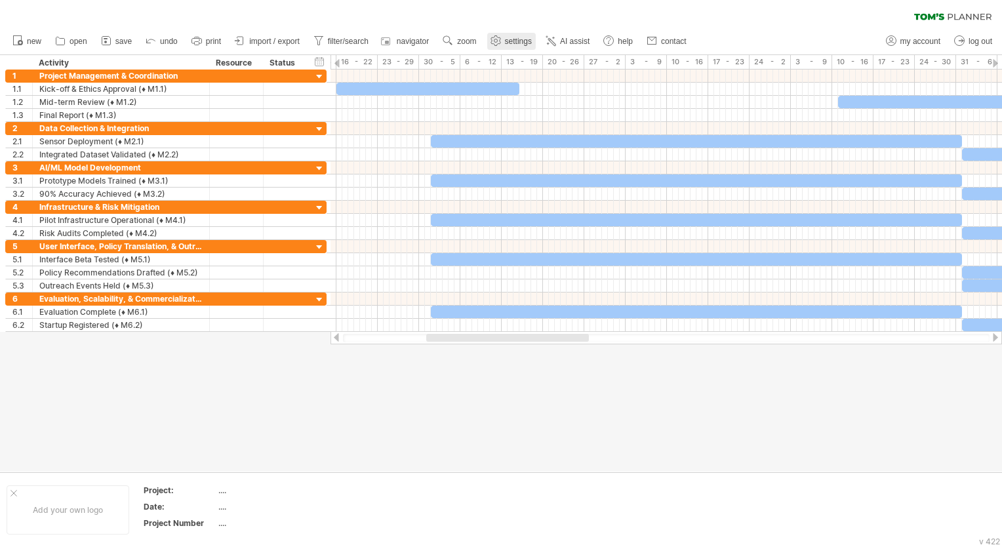
click at [518, 43] on span "settings" at bounding box center [518, 41] width 27 height 9
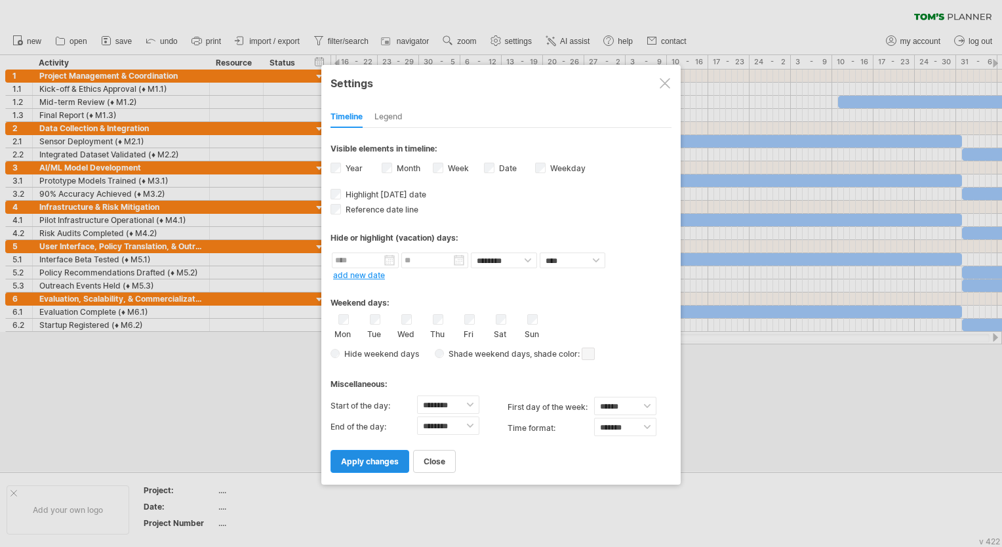
click at [397, 463] on span "apply changes" at bounding box center [370, 462] width 58 height 10
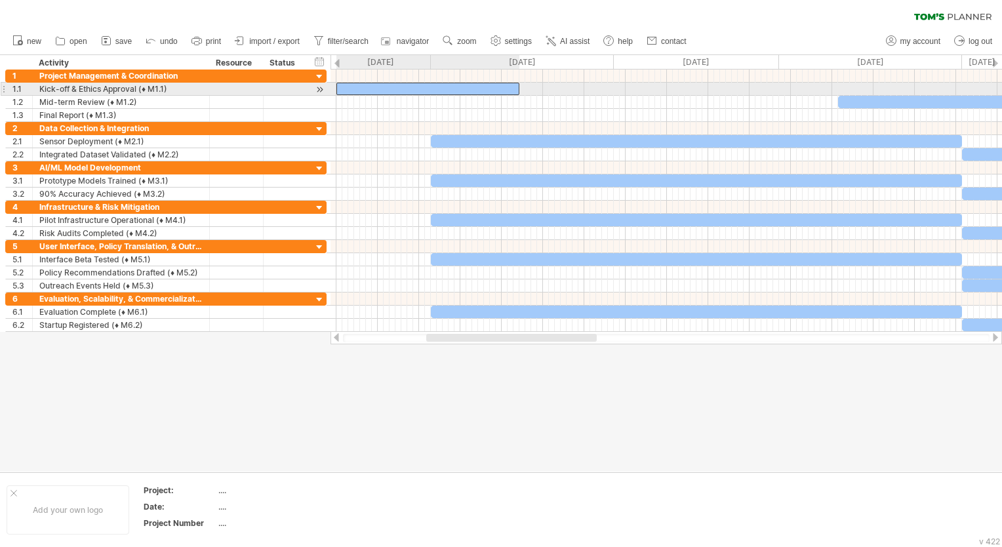
drag, startPoint x: 468, startPoint y: 91, endPoint x: 489, endPoint y: 91, distance: 21.7
click at [474, 91] on div at bounding box center [428, 89] width 183 height 12
drag, startPoint x: 507, startPoint y: 91, endPoint x: 565, endPoint y: 91, distance: 57.7
click at [537, 91] on div at bounding box center [445, 89] width 183 height 12
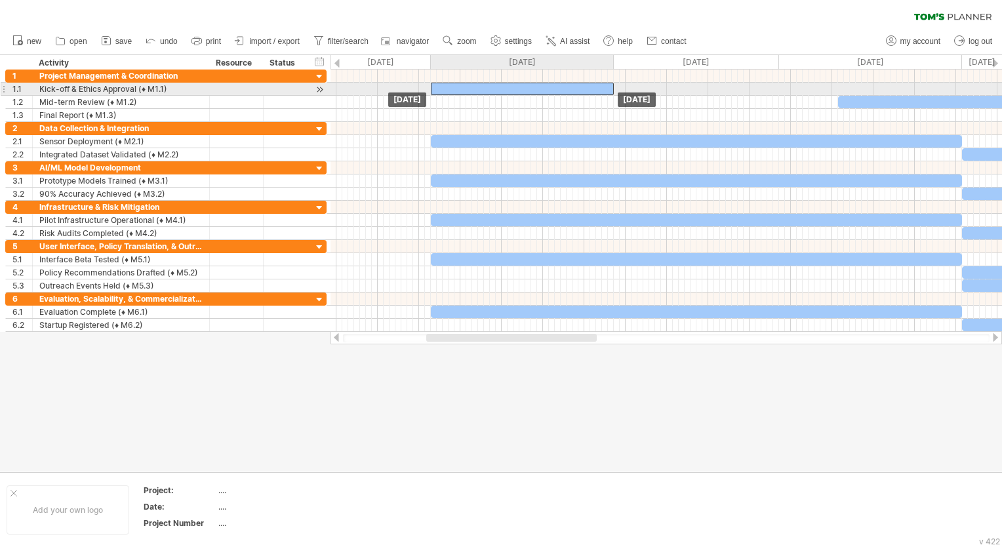
drag, startPoint x: 577, startPoint y: 91, endPoint x: 598, endPoint y: 87, distance: 21.9
click at [598, 87] on div at bounding box center [522, 89] width 183 height 12
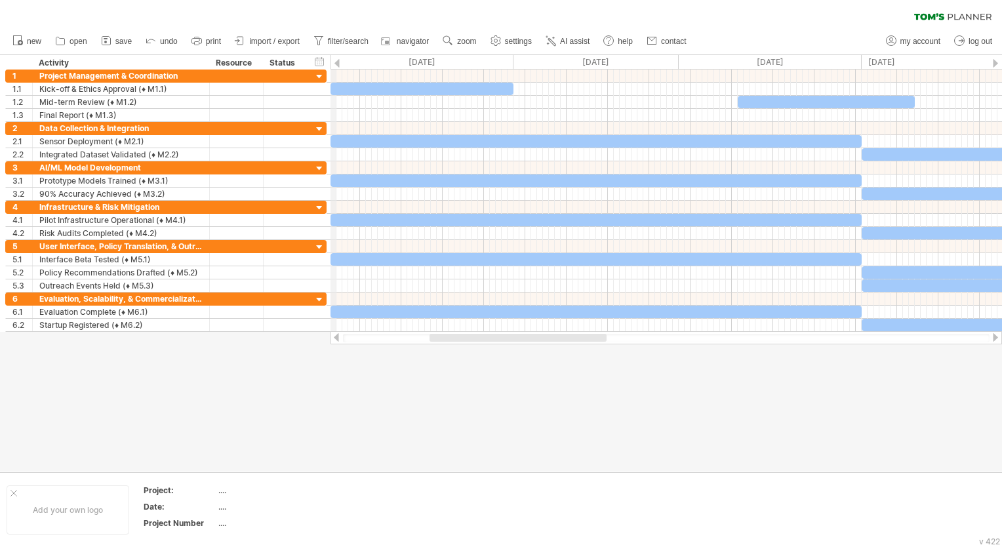
drag, startPoint x: 431, startPoint y: 57, endPoint x: 333, endPoint y: 65, distance: 98.1
click at [333, 65] on div "[DATE]" at bounding box center [422, 62] width 183 height 14
click at [419, 58] on div "[DATE]" at bounding box center [422, 62] width 183 height 14
click at [445, 61] on div "[DATE]" at bounding box center [422, 62] width 183 height 14
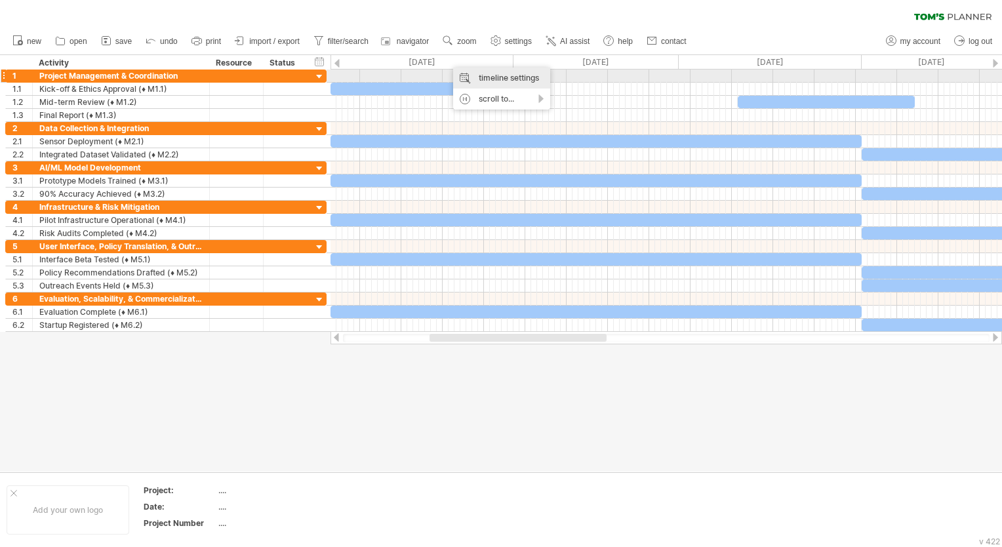
click at [523, 79] on div "timeline settings" at bounding box center [501, 78] width 97 height 21
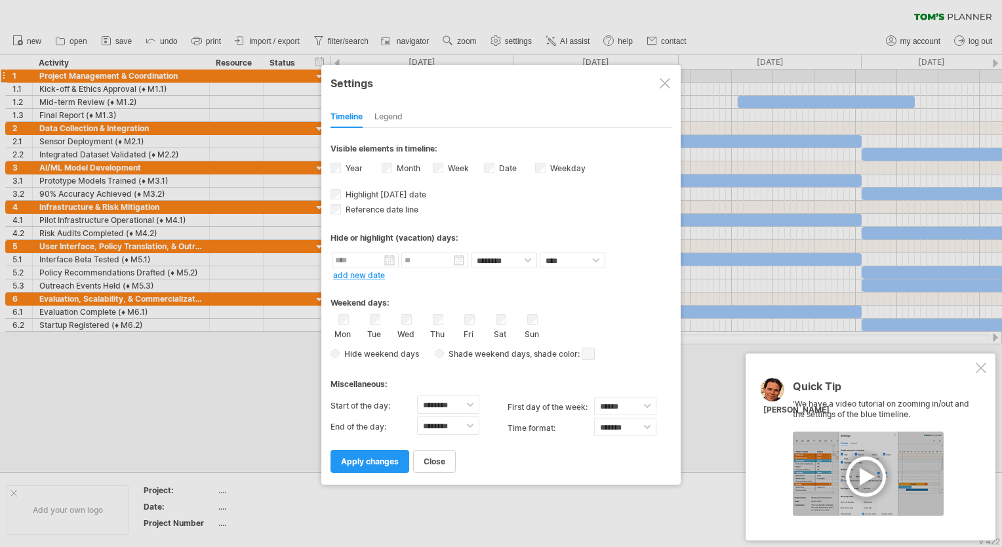
click at [422, 463] on link "close" at bounding box center [434, 461] width 43 height 23
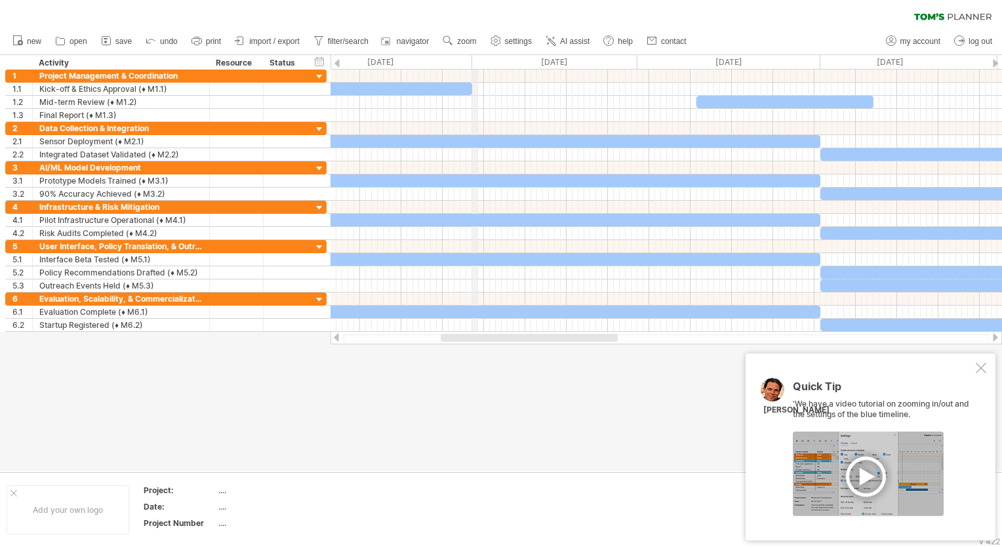
drag, startPoint x: 512, startPoint y: 57, endPoint x: 480, endPoint y: 70, distance: 35.1
click at [480, 70] on div "Trying to reach [DOMAIN_NAME] Connected again... 0% clear filter new 1" at bounding box center [501, 273] width 1002 height 547
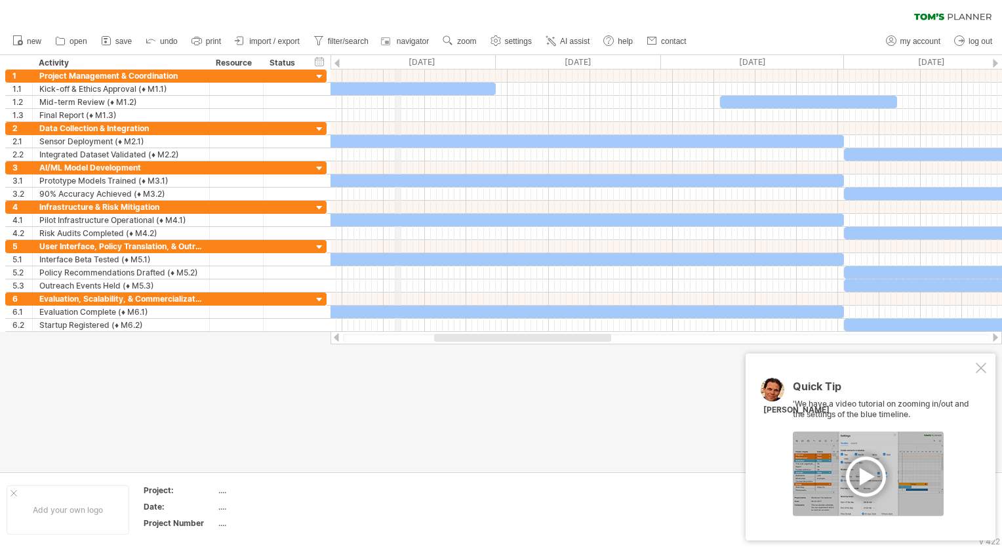
drag, startPoint x: 382, startPoint y: 64, endPoint x: 400, endPoint y: 64, distance: 18.4
click at [400, 64] on div "[DATE]" at bounding box center [404, 62] width 183 height 14
drag, startPoint x: 414, startPoint y: 64, endPoint x: 427, endPoint y: 68, distance: 13.7
click at [427, 68] on div "[DATE]" at bounding box center [422, 62] width 183 height 14
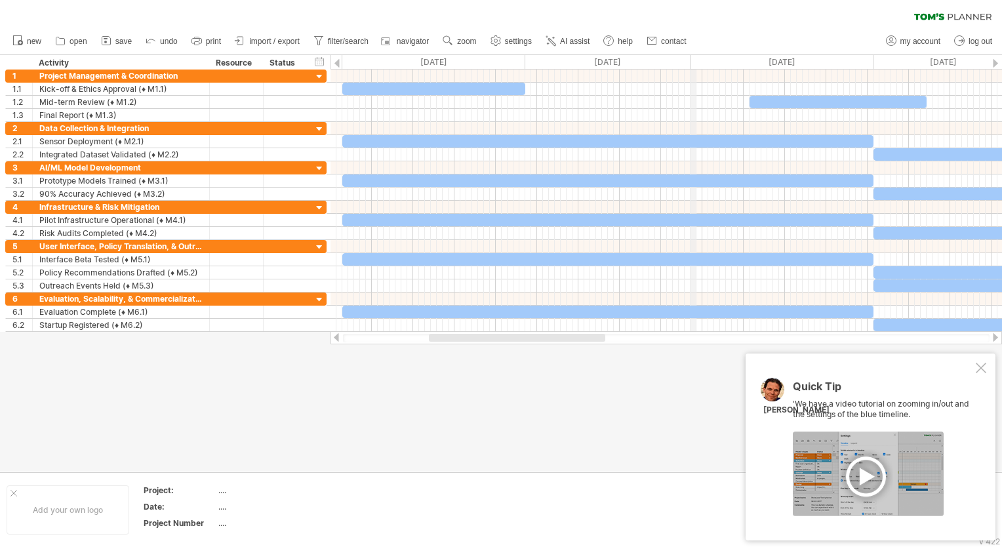
drag, startPoint x: 680, startPoint y: 56, endPoint x: 691, endPoint y: 56, distance: 10.5
click at [691, 56] on div "[DATE]" at bounding box center [782, 62] width 183 height 14
drag, startPoint x: 993, startPoint y: 62, endPoint x: 970, endPoint y: 62, distance: 23.0
click at [988, 62] on div "[DATE]" at bounding box center [962, 62] width 177 height 14
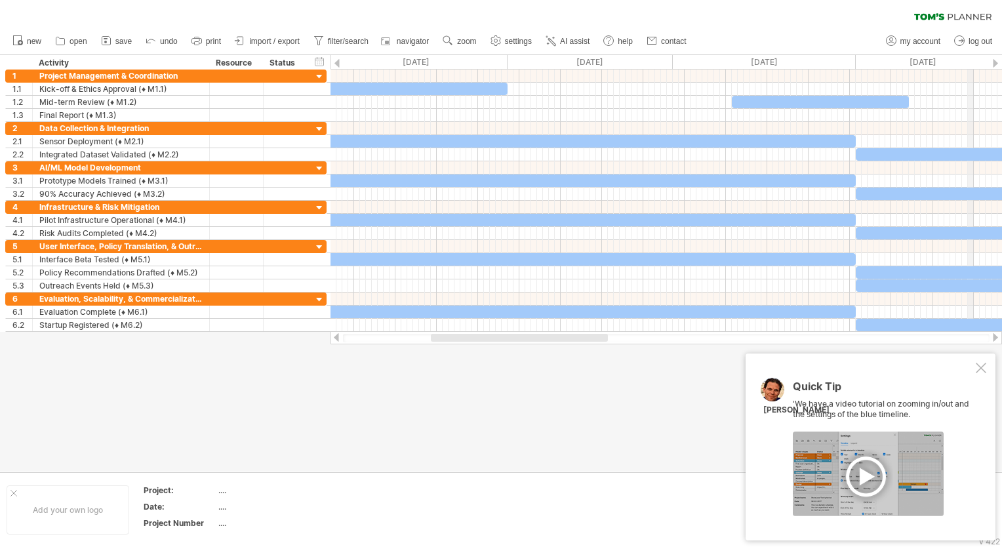
drag, startPoint x: 970, startPoint y: 62, endPoint x: 934, endPoint y: 62, distance: 36.1
click at [958, 62] on div "[DATE]" at bounding box center [944, 62] width 177 height 14
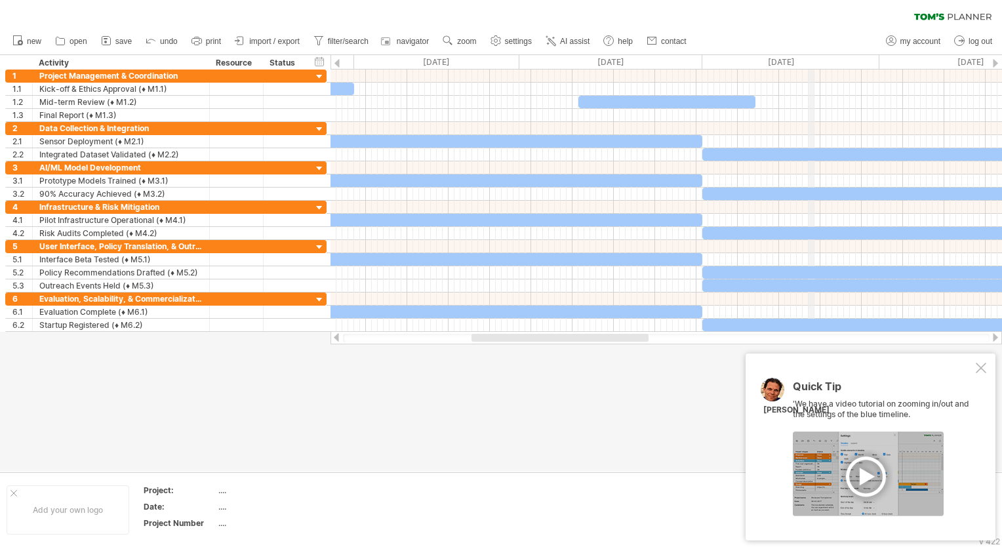
drag, startPoint x: 934, startPoint y: 62, endPoint x: 690, endPoint y: 57, distance: 244.1
click at [703, 57] on div "[DATE]" at bounding box center [791, 62] width 177 height 14
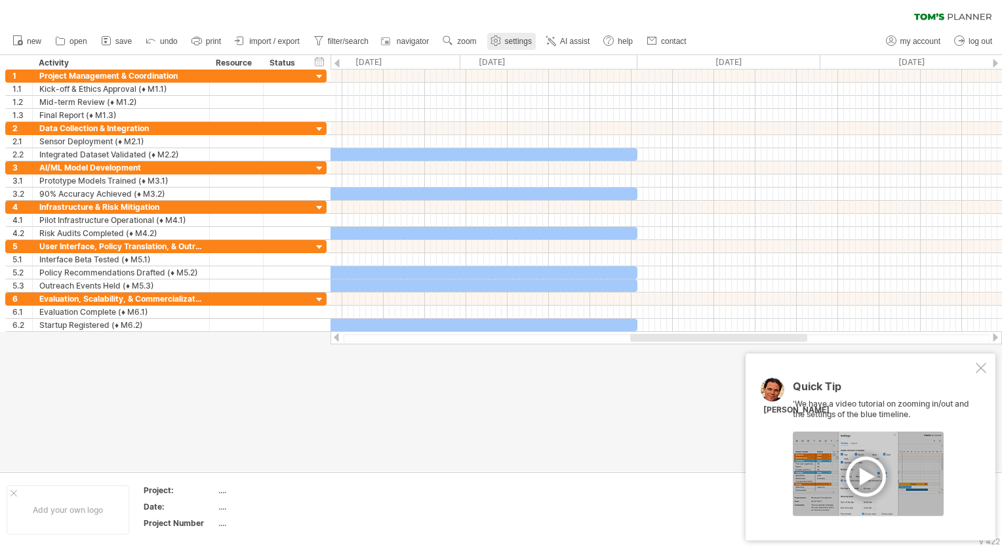
drag, startPoint x: 823, startPoint y: 60, endPoint x: 489, endPoint y: 48, distance: 334.1
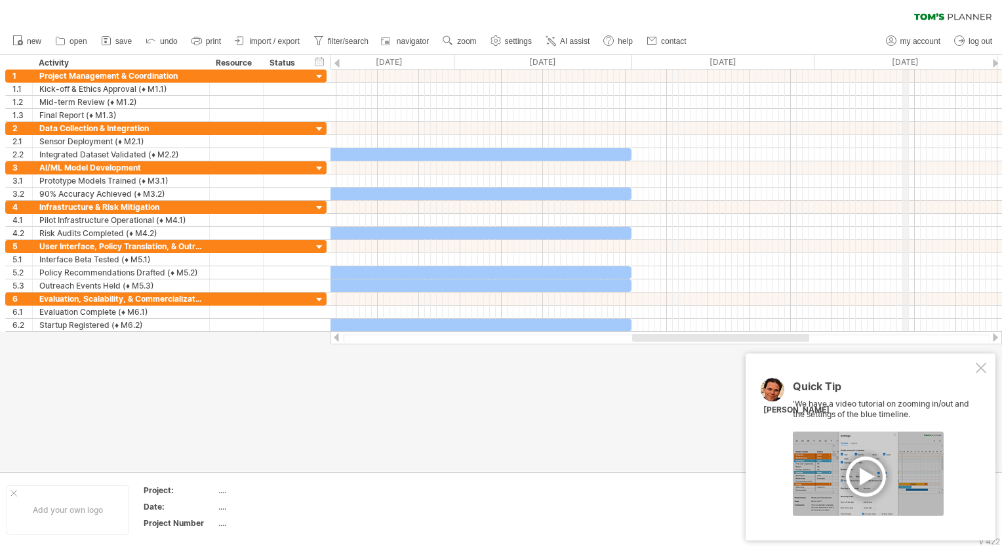
drag, startPoint x: 912, startPoint y: 69, endPoint x: 720, endPoint y: 60, distance: 191.8
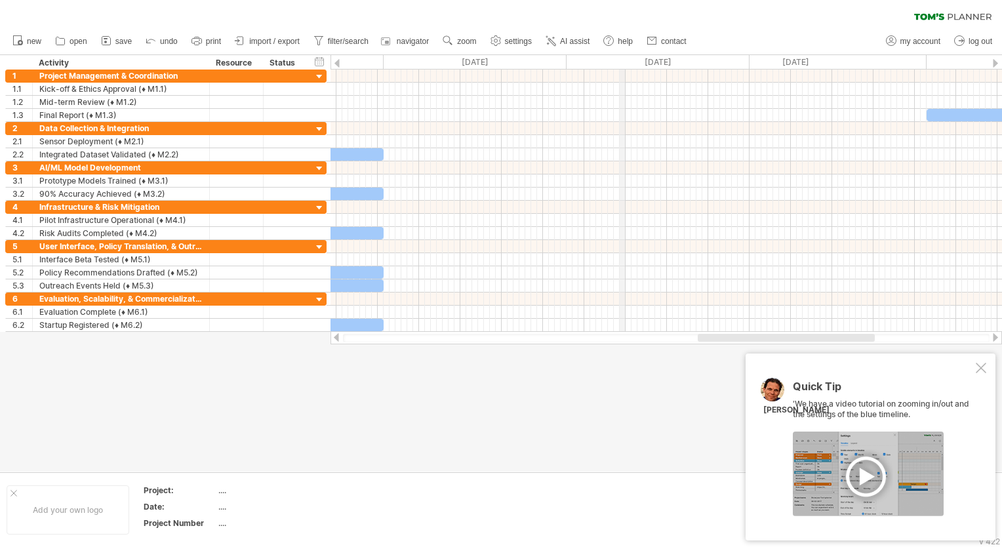
drag, startPoint x: 720, startPoint y: 60, endPoint x: 671, endPoint y: 55, distance: 49.4
click at [591, 58] on div "[DATE]" at bounding box center [658, 62] width 183 height 14
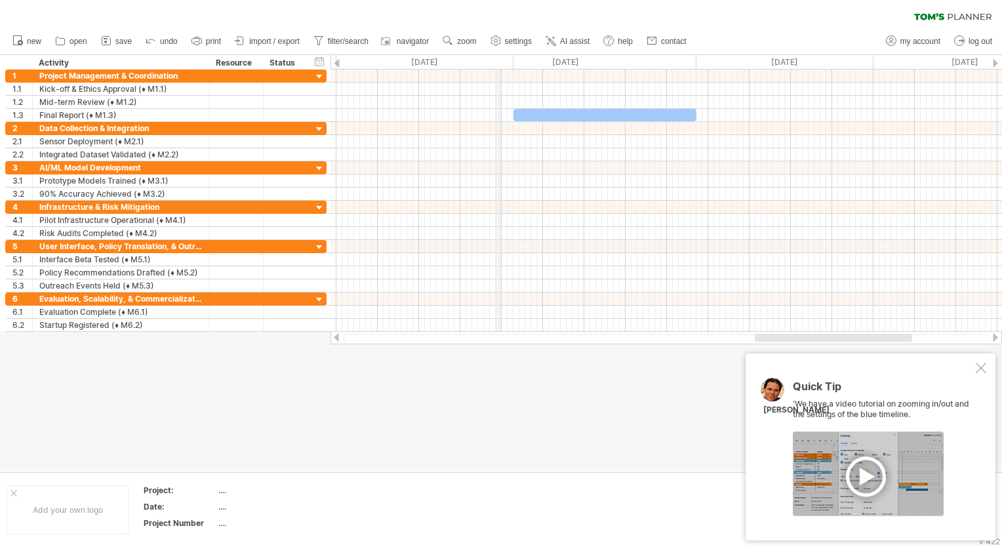
drag, startPoint x: 882, startPoint y: 55, endPoint x: 497, endPoint y: 56, distance: 384.5
click at [497, 56] on div "[DATE]" at bounding box center [425, 62] width 177 height 14
click at [576, 38] on span "AI assist" at bounding box center [575, 41] width 30 height 9
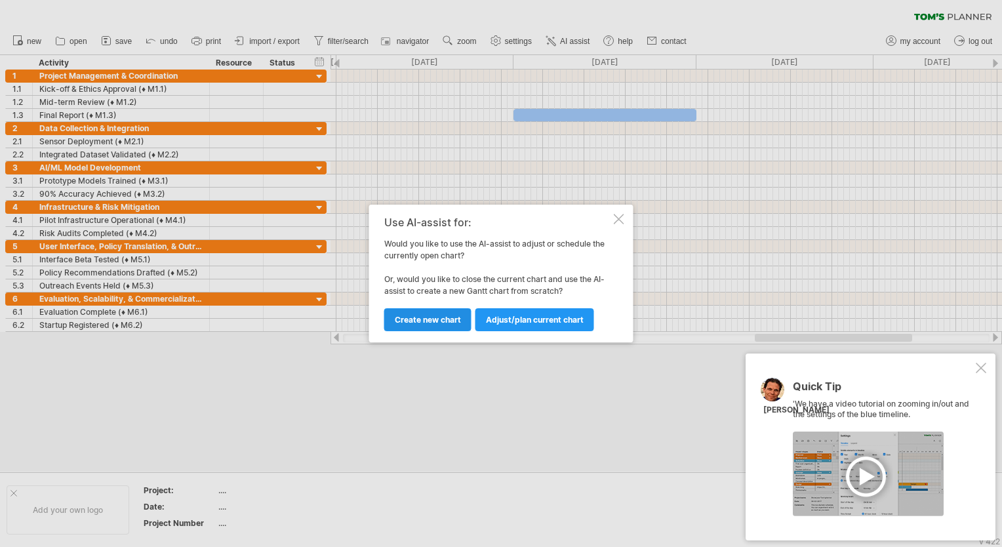
click at [439, 323] on span "Create new chart" at bounding box center [428, 320] width 66 height 10
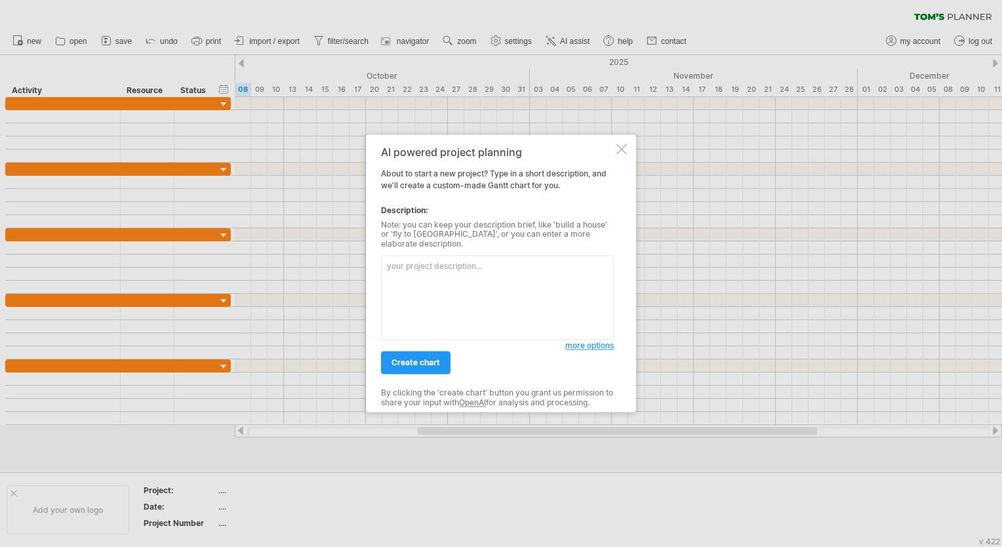
click at [434, 265] on textarea at bounding box center [497, 298] width 233 height 85
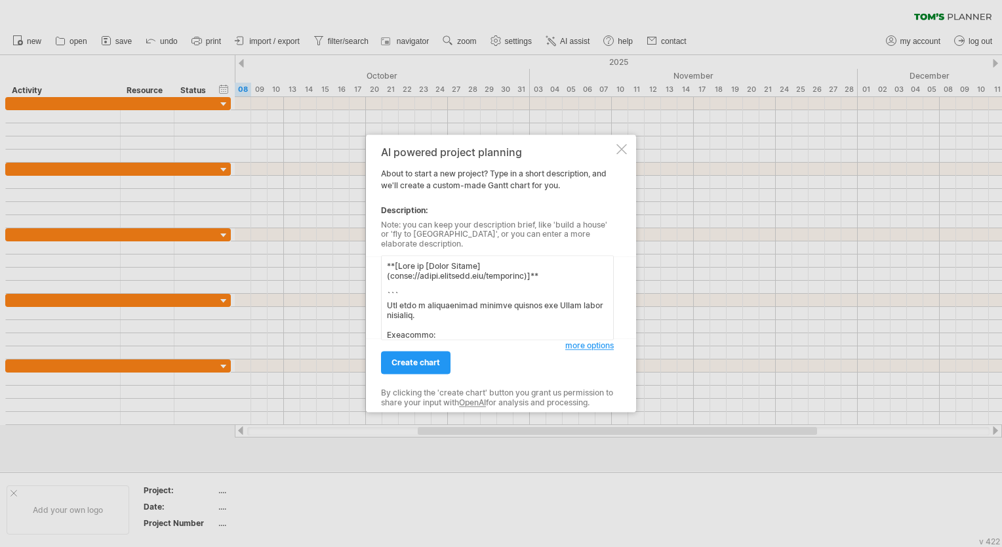
scroll to position [588, 0]
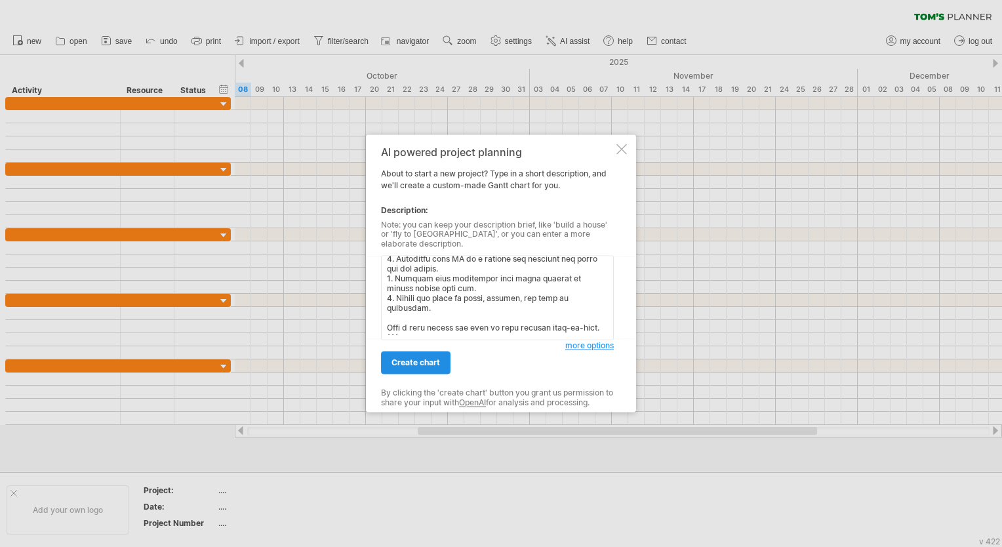
type textarea "**[Lore ip [Dolor Sitame](conse://adipi.elitsedd.eiu/temporinc)]** ``` Utl etdo…"
click at [420, 358] on span "create chart" at bounding box center [416, 363] width 49 height 10
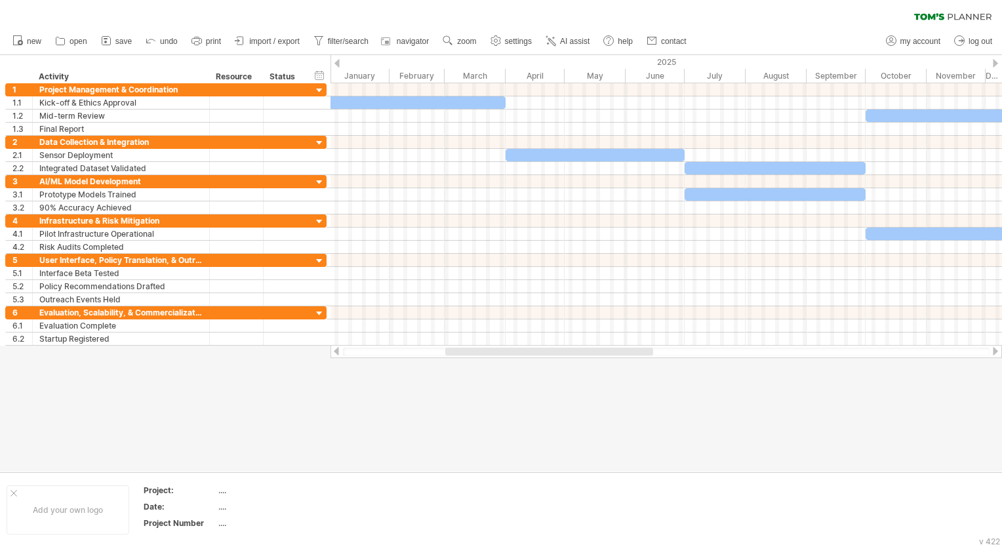
drag, startPoint x: 525, startPoint y: 348, endPoint x: 575, endPoint y: 346, distance: 49.9
click at [563, 346] on div at bounding box center [667, 351] width 672 height 13
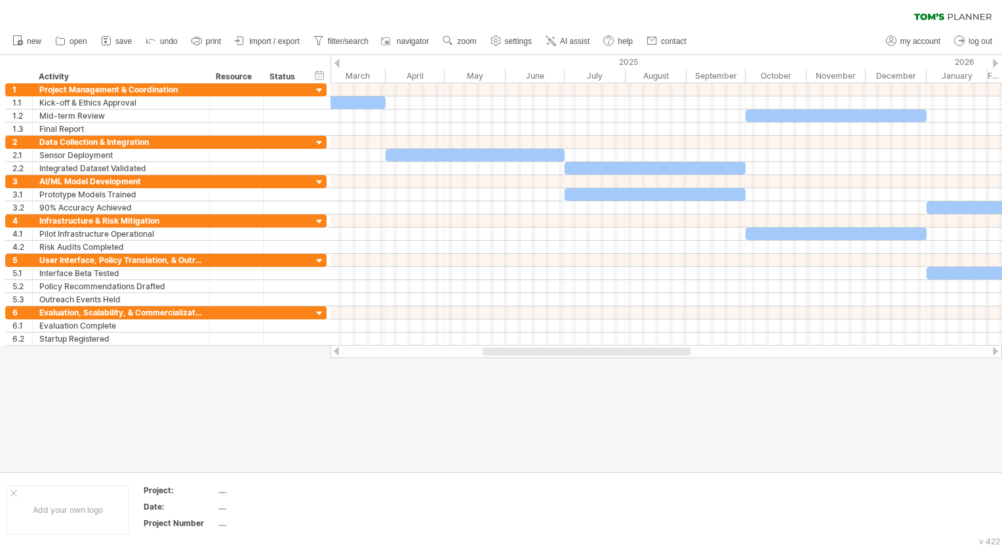
drag, startPoint x: 656, startPoint y: 346, endPoint x: 779, endPoint y: 356, distance: 123.0
click at [732, 352] on div at bounding box center [667, 351] width 672 height 13
drag, startPoint x: 779, startPoint y: 356, endPoint x: 815, endPoint y: 356, distance: 36.7
click at [815, 356] on div at bounding box center [666, 352] width 647 height 9
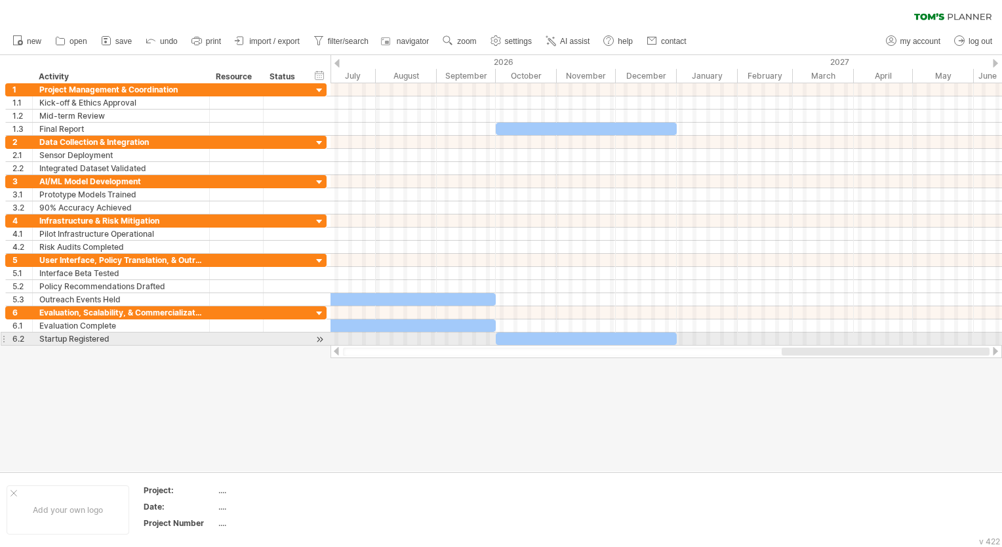
drag, startPoint x: 669, startPoint y: 352, endPoint x: 1004, endPoint y: 335, distance: 335.7
click at [1002, 335] on html "progress(100%) Trying to reach [DOMAIN_NAME] Connected again... 0% clear filter…" at bounding box center [501, 275] width 1002 height 550
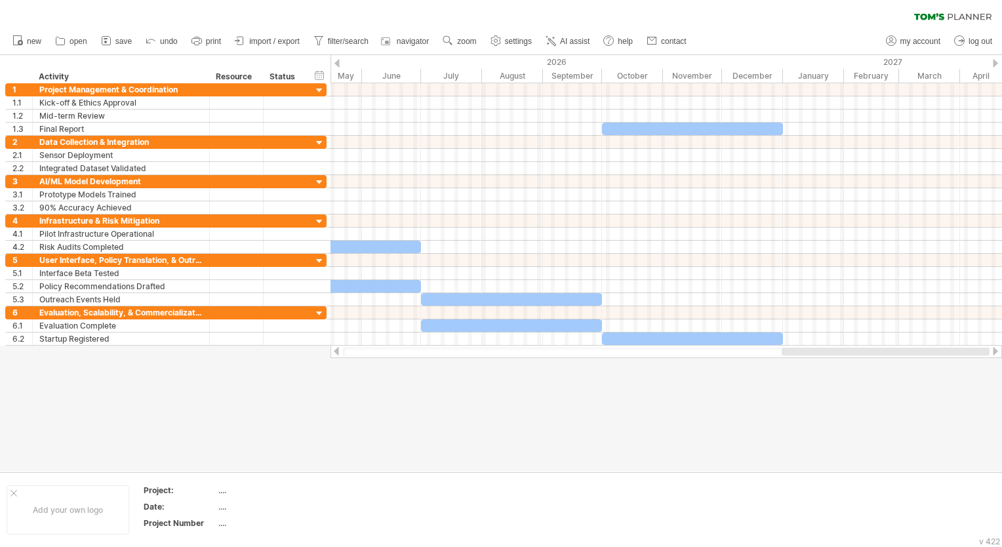
drag, startPoint x: 501, startPoint y: 354, endPoint x: 959, endPoint y: 355, distance: 458.6
click at [959, 355] on div at bounding box center [886, 352] width 208 height 8
